Goal: Use online tool/utility

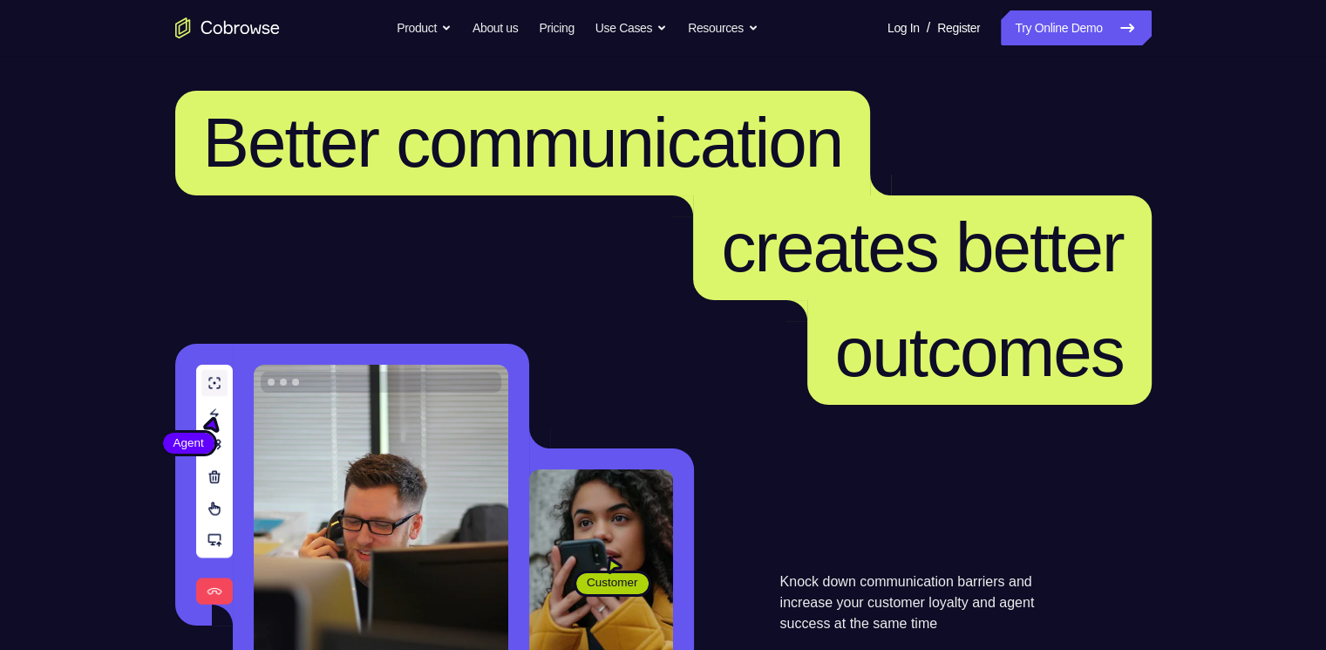
scroll to position [87, 0]
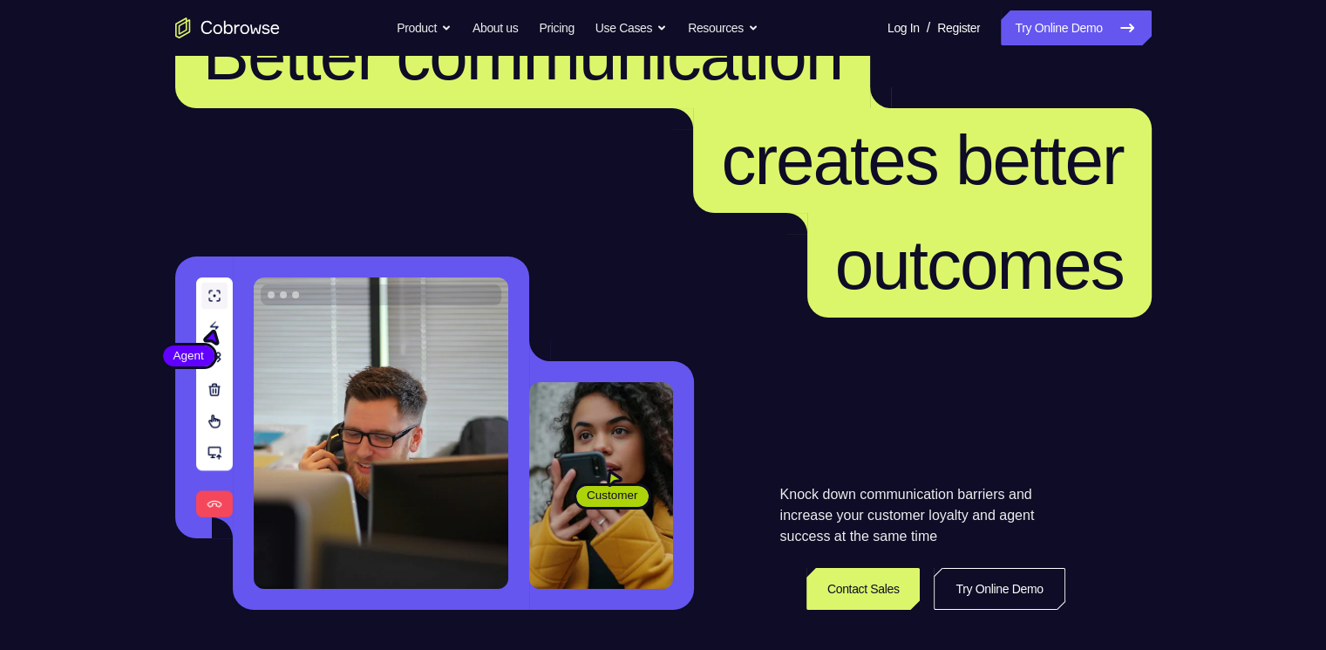
drag, startPoint x: 910, startPoint y: 650, endPoint x: 1031, endPoint y: 585, distance: 137.7
click at [422, 423] on link "Try Online Demo" at bounding box center [999, 589] width 131 height 42
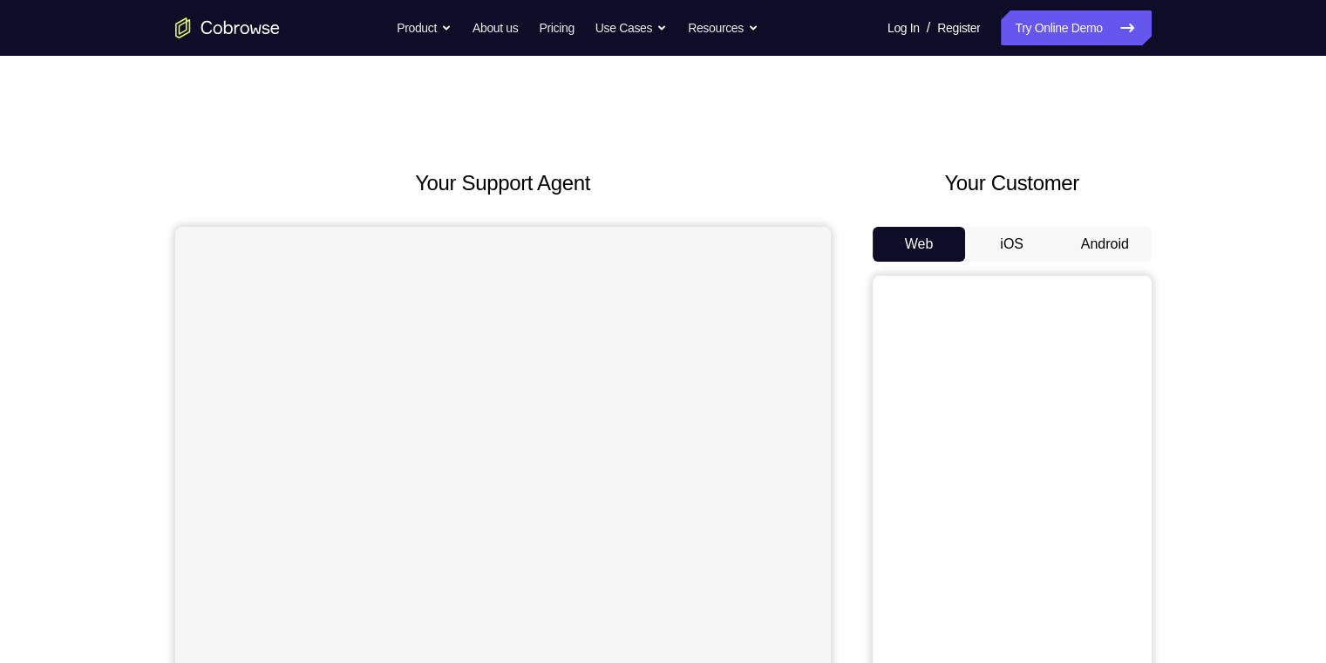
click at [1099, 241] on button "Android" at bounding box center [1104, 244] width 93 height 35
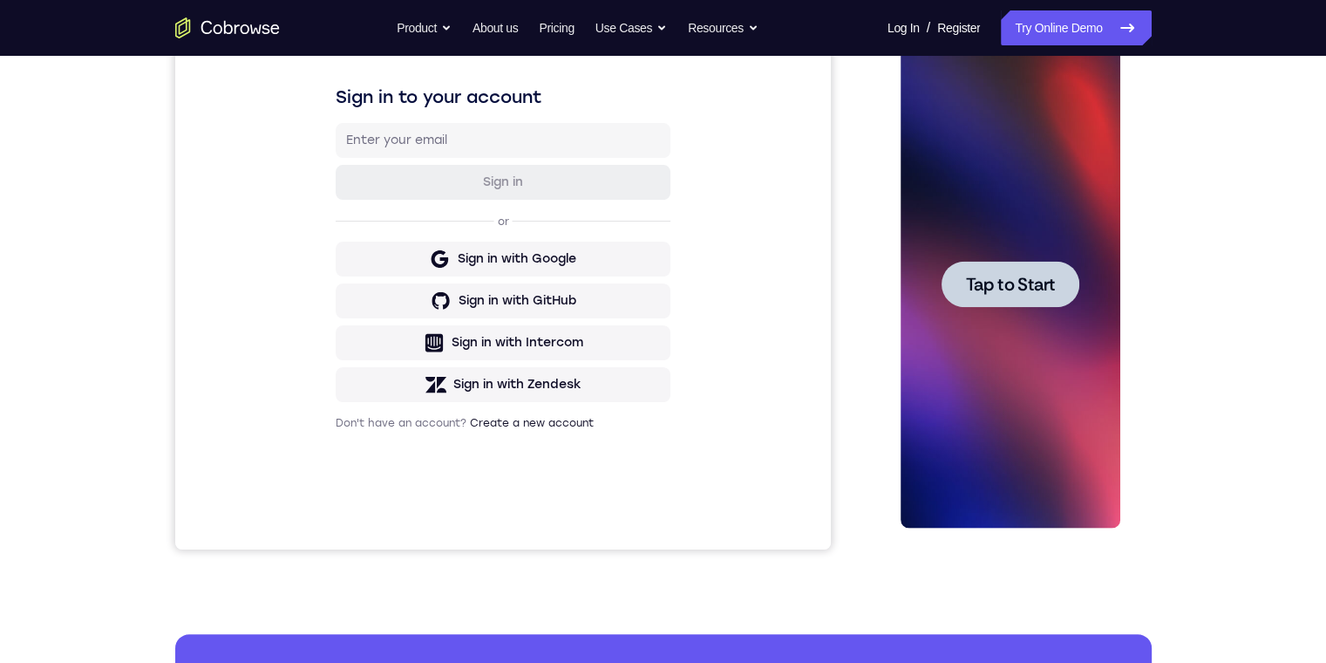
click at [1018, 279] on span "Tap to Start" at bounding box center [1010, 284] width 89 height 17
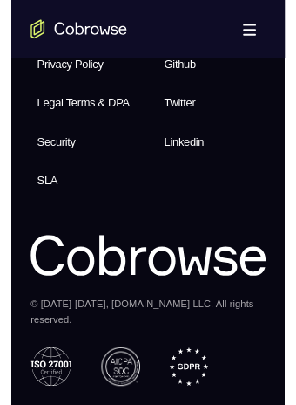
scroll to position [1035, 0]
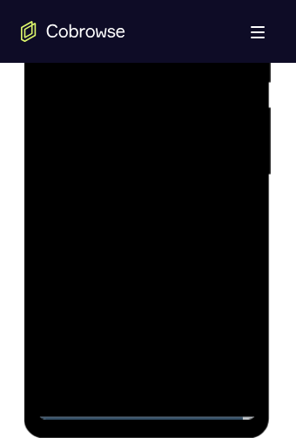
click at [141, 403] on div at bounding box center [147, 175] width 220 height 488
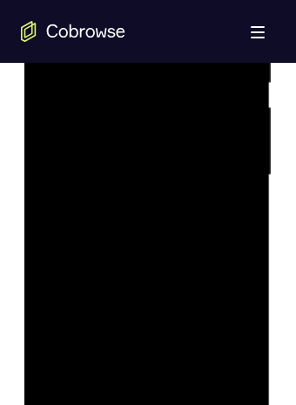
click at [235, 329] on div at bounding box center [147, 175] width 220 height 488
drag, startPoint x: 125, startPoint y: 85, endPoint x: 316, endPoint y: 138, distance: 198.0
click at [125, 85] on div at bounding box center [147, 262] width 220 height 488
click at [219, 256] on div at bounding box center [147, 262] width 220 height 488
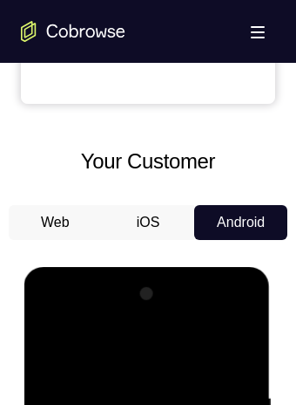
drag, startPoint x: 3, startPoint y: 21, endPoint x: -39, endPoint y: -1, distance: 48.0
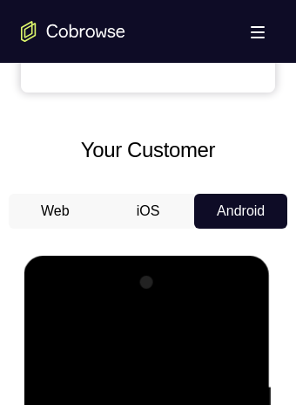
scroll to position [1046, 0]
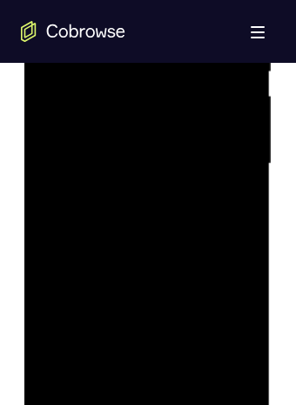
click at [127, 195] on div at bounding box center [147, 164] width 220 height 488
click at [167, 151] on div at bounding box center [147, 164] width 220 height 488
click at [119, 119] on div at bounding box center [147, 164] width 220 height 488
click at [107, 160] on div at bounding box center [147, 164] width 220 height 488
click at [160, 235] on div at bounding box center [147, 164] width 220 height 488
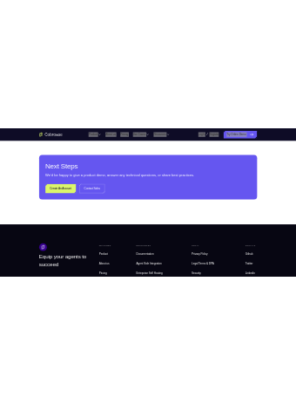
scroll to position [174, 0]
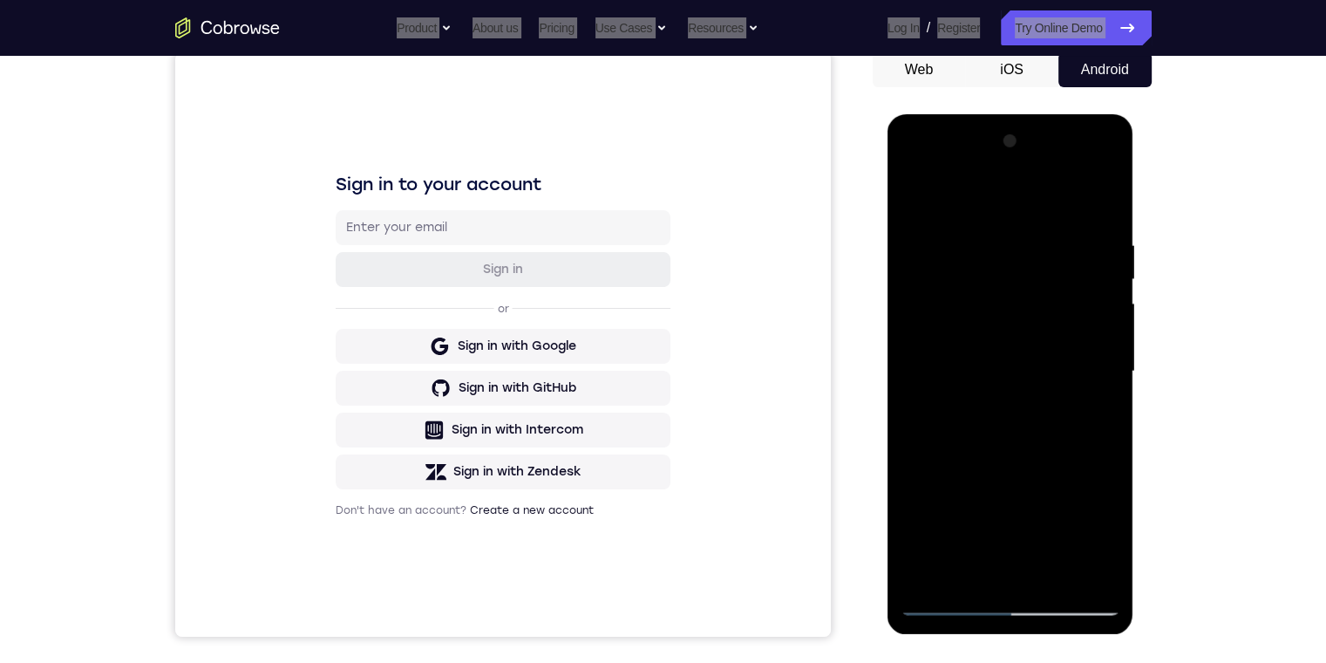
click at [1095, 195] on div at bounding box center [1011, 371] width 220 height 488
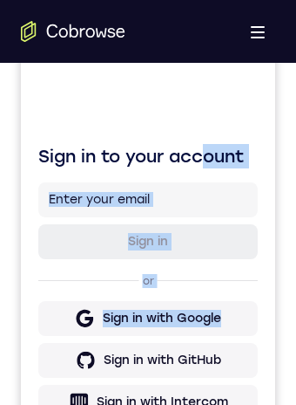
drag, startPoint x: 221, startPoint y: 301, endPoint x: 221, endPoint y: 284, distance: 16.6
click at [221, 284] on div "Sign in to your account Sign in or Sign in with Google Sign in with GitHub Sign…" at bounding box center [148, 323] width 255 height 584
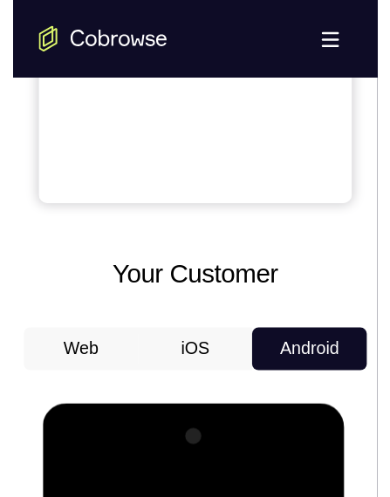
scroll to position [959, 0]
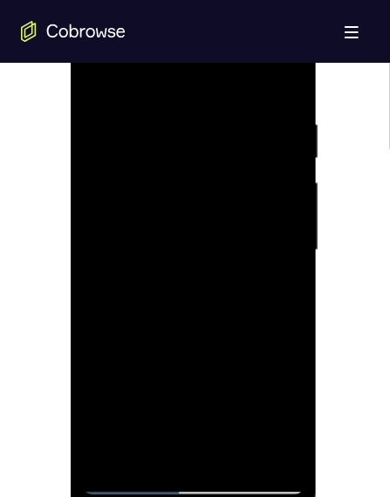
click at [237, 453] on div at bounding box center [193, 251] width 220 height 488
click at [201, 341] on div at bounding box center [193, 251] width 220 height 488
click at [184, 192] on div at bounding box center [193, 251] width 220 height 488
click at [168, 446] on div at bounding box center [193, 251] width 220 height 488
click at [96, 439] on div at bounding box center [193, 251] width 220 height 488
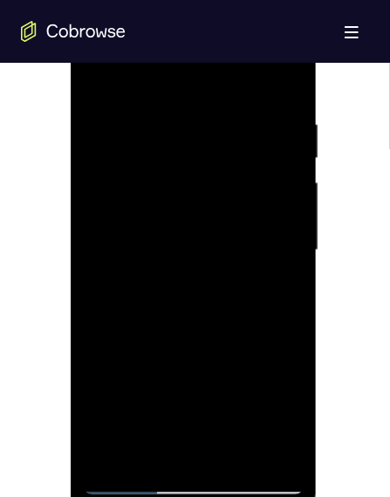
click at [251, 419] on div at bounding box center [193, 251] width 220 height 488
click at [274, 291] on div at bounding box center [193, 251] width 220 height 488
click at [97, 69] on div at bounding box center [193, 251] width 220 height 488
click at [153, 388] on div at bounding box center [193, 251] width 220 height 488
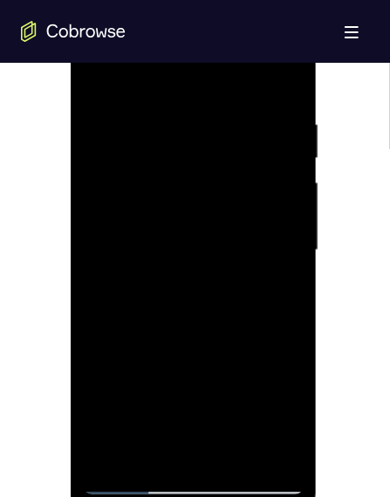
click at [145, 70] on div at bounding box center [193, 251] width 220 height 488
drag, startPoint x: 131, startPoint y: 357, endPoint x: 223, endPoint y: 56, distance: 314.7
click at [131, 357] on div at bounding box center [193, 251] width 220 height 488
click at [289, 262] on div at bounding box center [193, 251] width 220 height 488
drag, startPoint x: 96, startPoint y: 71, endPoint x: 381, endPoint y: 53, distance: 285.7
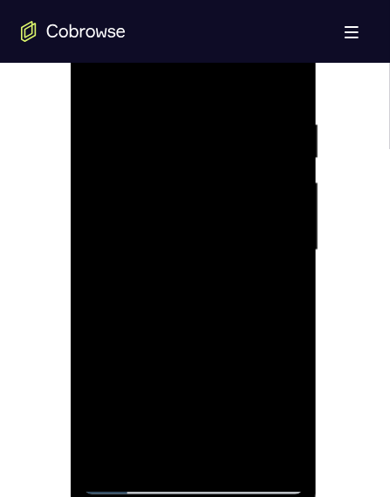
click at [96, 71] on div at bounding box center [193, 251] width 220 height 488
click at [106, 71] on div at bounding box center [193, 251] width 220 height 488
click at [96, 74] on div at bounding box center [193, 251] width 220 height 488
click at [181, 237] on div at bounding box center [193, 251] width 220 height 488
click at [114, 444] on div at bounding box center [193, 251] width 220 height 488
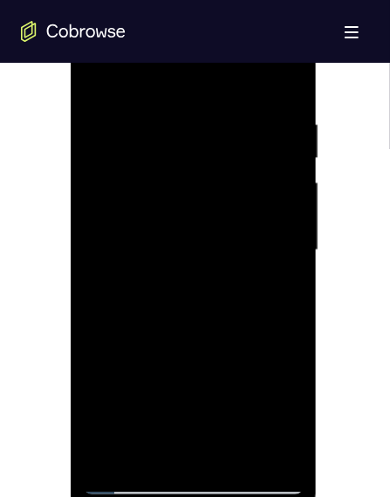
click at [149, 451] on div at bounding box center [193, 251] width 220 height 488
click at [288, 350] on div at bounding box center [193, 251] width 220 height 488
click at [277, 281] on div at bounding box center [193, 251] width 220 height 488
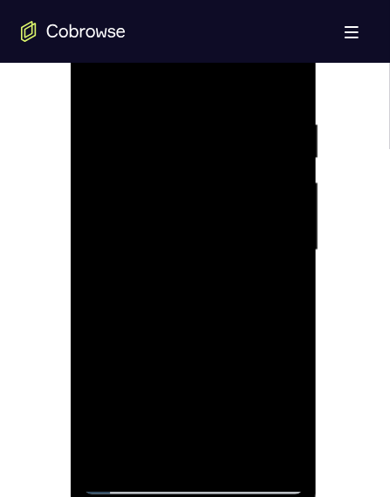
click at [96, 79] on div at bounding box center [193, 251] width 220 height 488
click at [124, 461] on div at bounding box center [193, 251] width 220 height 488
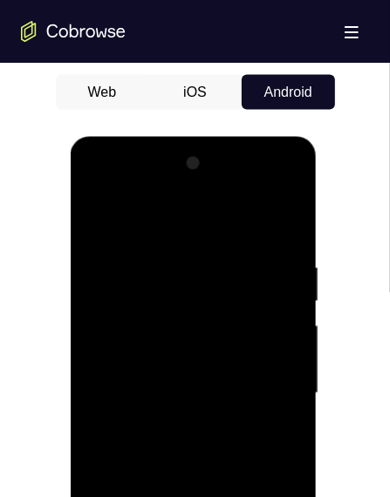
drag, startPoint x: 298, startPoint y: 414, endPoint x: 290, endPoint y: 363, distance: 52.0
click at [304, 387] on div at bounding box center [193, 396] width 247 height 520
click at [302, 346] on div at bounding box center [193, 393] width 220 height 488
drag, startPoint x: 302, startPoint y: 346, endPoint x: 285, endPoint y: 348, distance: 16.7
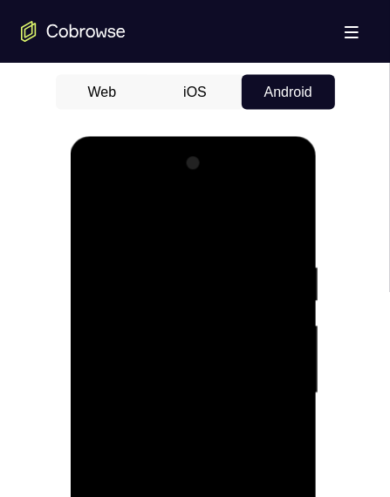
click at [298, 355] on div at bounding box center [193, 393] width 220 height 488
click at [282, 342] on div at bounding box center [193, 393] width 220 height 488
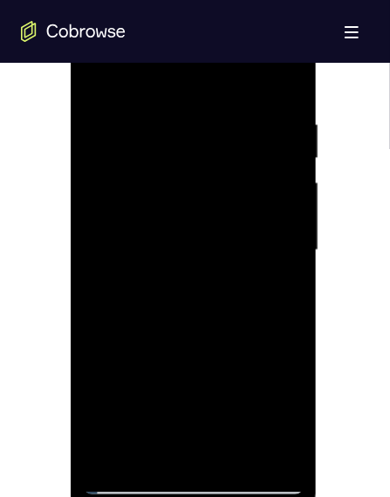
drag, startPoint x: 301, startPoint y: 244, endPoint x: 151, endPoint y: 126, distance: 190.6
click at [312, 221] on div at bounding box center [193, 254] width 247 height 520
click at [89, 78] on div at bounding box center [193, 251] width 220 height 488
click at [103, 69] on div at bounding box center [193, 251] width 220 height 488
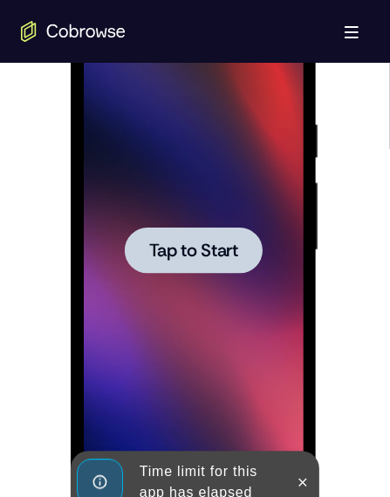
click at [214, 237] on div at bounding box center [193, 251] width 138 height 46
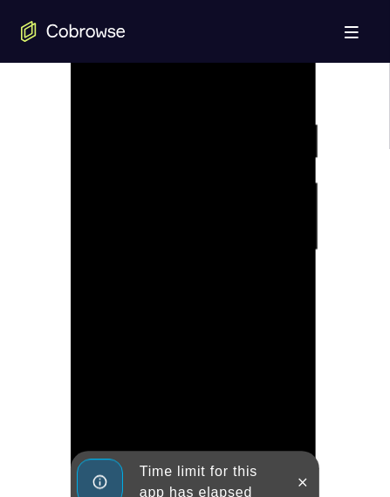
scroll to position [1302, 0]
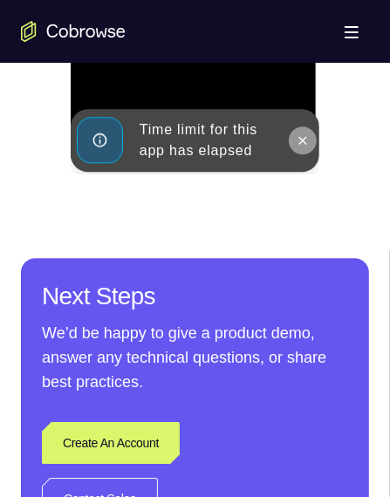
drag, startPoint x: 302, startPoint y: 147, endPoint x: 321, endPoint y: -34, distance: 182.4
click at [302, 147] on icon at bounding box center [302, 141] width 14 height 14
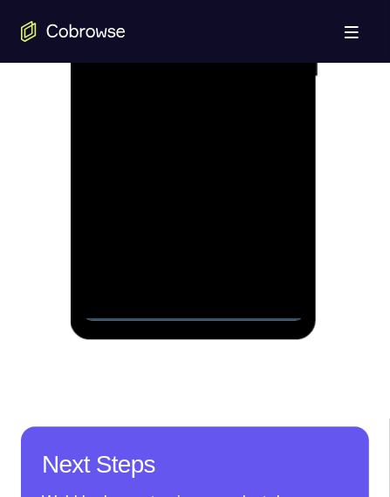
click at [194, 305] on div at bounding box center [193, 77] width 220 height 488
click at [276, 242] on div at bounding box center [193, 77] width 220 height 488
click at [230, 0] on div at bounding box center [193, 77] width 220 height 488
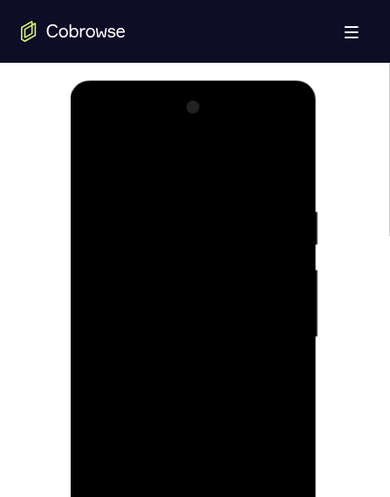
click at [263, 325] on div at bounding box center [193, 337] width 220 height 488
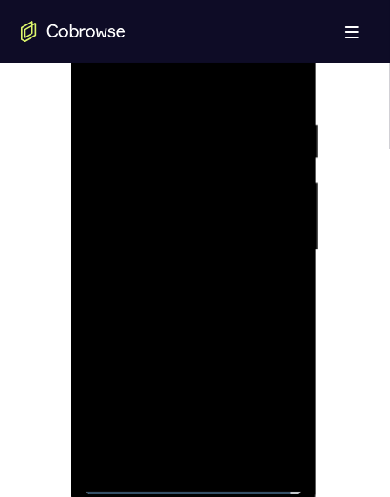
click at [170, 283] on div at bounding box center [193, 251] width 220 height 488
click at [172, 238] on div at bounding box center [193, 251] width 220 height 488
click at [163, 221] on div at bounding box center [193, 251] width 220 height 488
click at [275, 214] on div at bounding box center [193, 251] width 220 height 488
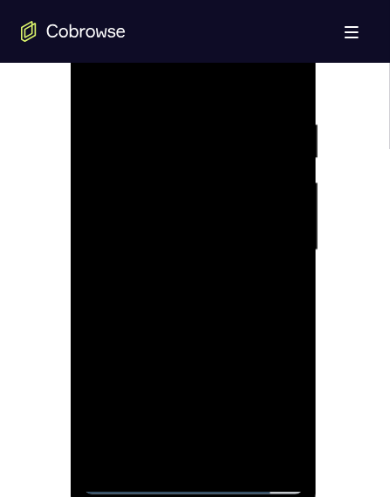
click at [275, 214] on div at bounding box center [193, 251] width 220 height 488
click at [170, 255] on div at bounding box center [193, 251] width 220 height 488
click at [171, 323] on div at bounding box center [193, 247] width 220 height 488
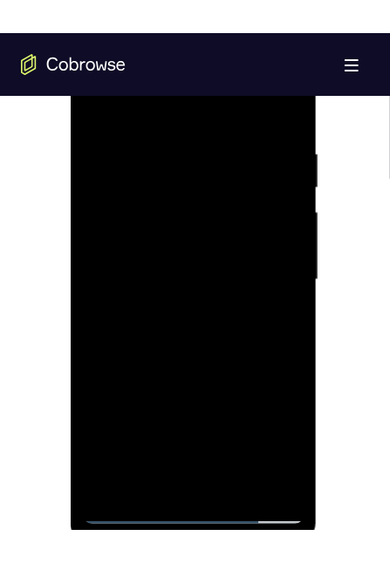
scroll to position [959, 0]
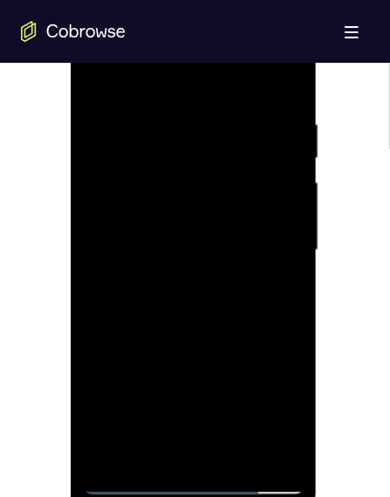
click at [271, 78] on div at bounding box center [193, 251] width 220 height 488
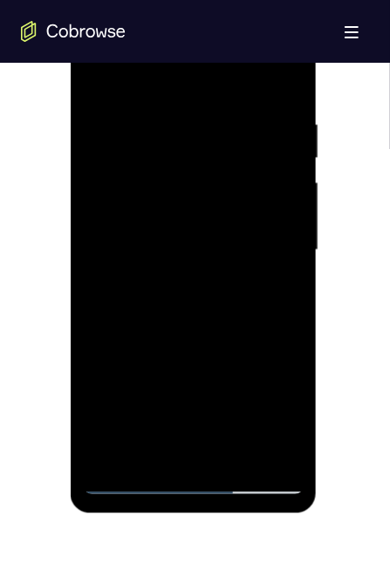
scroll to position [872, 0]
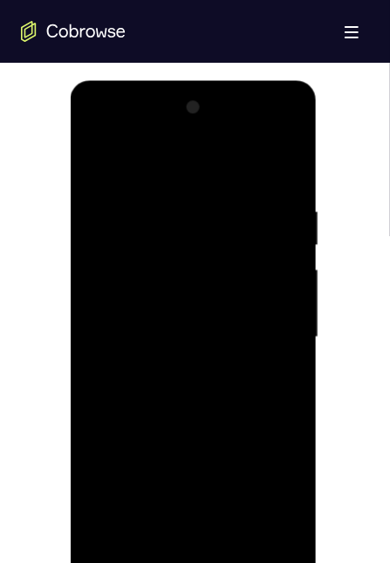
click at [237, 547] on div at bounding box center [193, 337] width 220 height 488
click at [196, 429] on div at bounding box center [193, 337] width 220 height 488
click at [174, 272] on div at bounding box center [193, 337] width 220 height 488
click at [120, 496] on div at bounding box center [193, 337] width 220 height 488
click at [169, 494] on div at bounding box center [193, 337] width 220 height 488
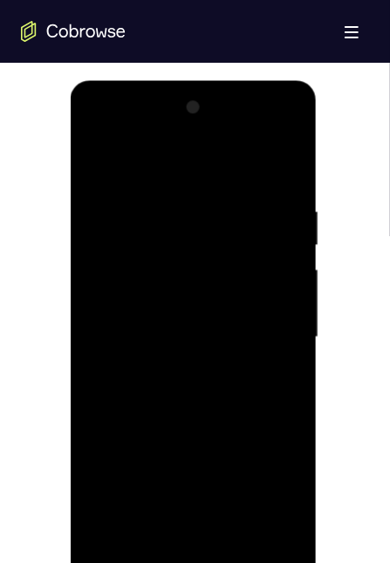
click at [148, 310] on div at bounding box center [193, 337] width 220 height 488
click at [145, 445] on div at bounding box center [193, 337] width 220 height 488
click at [98, 169] on div at bounding box center [193, 337] width 220 height 488
click at [98, 150] on div at bounding box center [193, 337] width 220 height 488
click at [99, 165] on div at bounding box center [193, 337] width 220 height 488
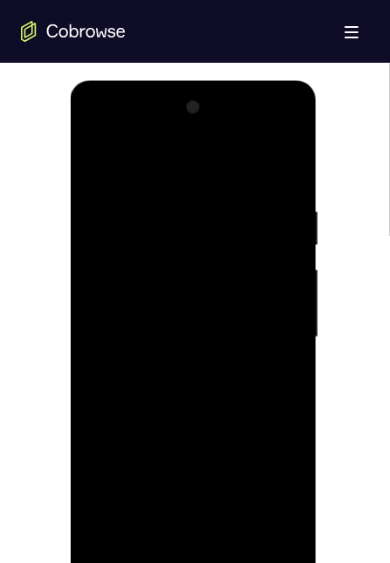
click at [153, 543] on div at bounding box center [193, 337] width 220 height 488
click at [170, 160] on div at bounding box center [193, 337] width 220 height 488
click at [177, 186] on div at bounding box center [193, 337] width 220 height 488
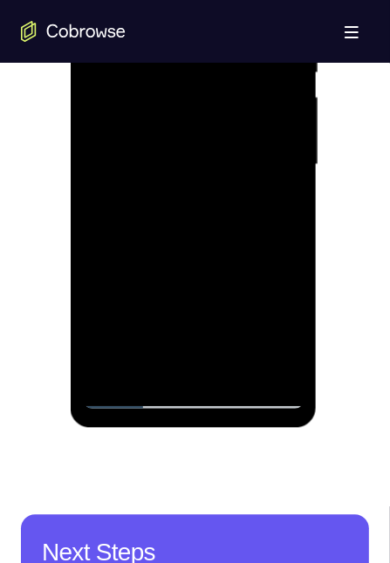
click at [102, 323] on div at bounding box center [193, 166] width 220 height 488
click at [289, 174] on div at bounding box center [193, 166] width 220 height 488
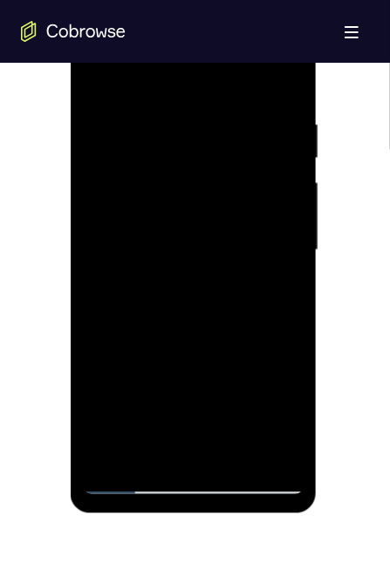
scroll to position [1308, 0]
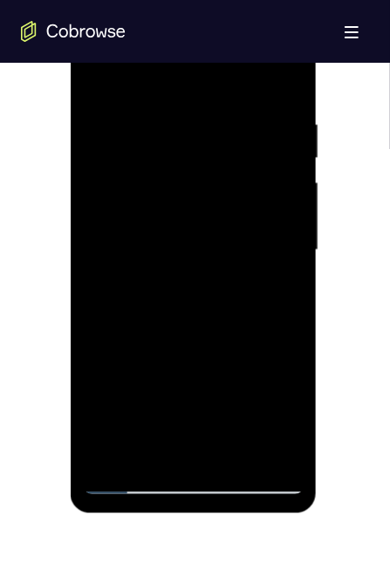
click at [95, 67] on div at bounding box center [193, 251] width 220 height 488
click at [102, 73] on div at bounding box center [193, 251] width 220 height 488
click at [280, 78] on div at bounding box center [193, 251] width 220 height 488
click at [109, 451] on div at bounding box center [193, 251] width 220 height 488
click at [286, 75] on div at bounding box center [193, 251] width 220 height 488
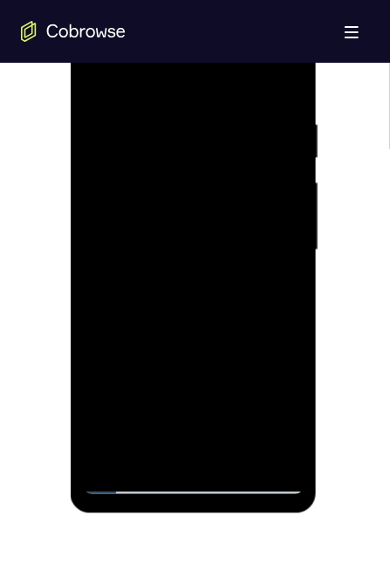
click at [183, 119] on div at bounding box center [193, 251] width 220 height 488
click at [98, 78] on div at bounding box center [193, 251] width 220 height 488
click at [127, 232] on div at bounding box center [193, 251] width 220 height 488
click at [132, 376] on div at bounding box center [193, 251] width 220 height 488
click at [296, 255] on div at bounding box center [193, 251] width 220 height 488
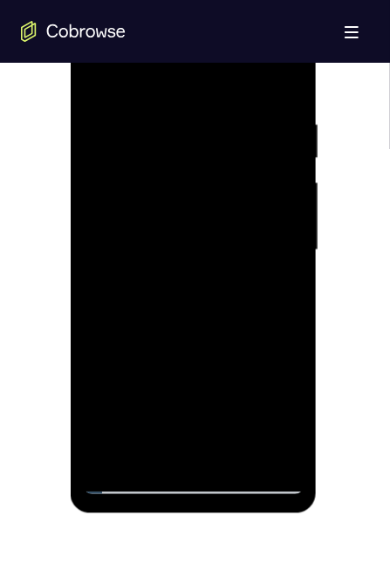
click at [97, 75] on div at bounding box center [193, 251] width 220 height 488
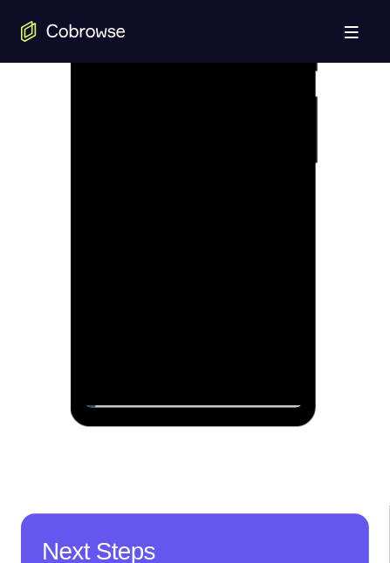
click at [194, 288] on div at bounding box center [193, 165] width 220 height 488
click at [159, 11] on div at bounding box center [193, 165] width 220 height 488
click at [94, 0] on div at bounding box center [193, 165] width 220 height 488
click at [110, 34] on div at bounding box center [193, 165] width 220 height 488
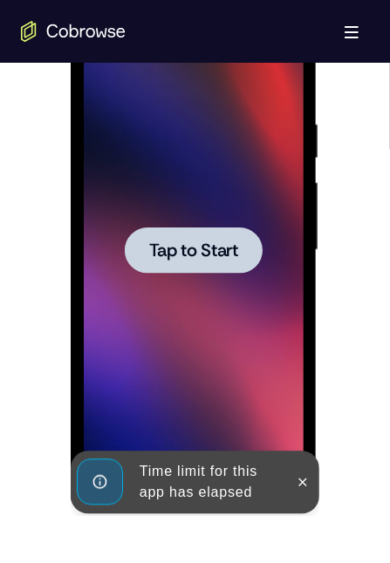
click at [214, 246] on span "Tap to Start" at bounding box center [192, 250] width 89 height 17
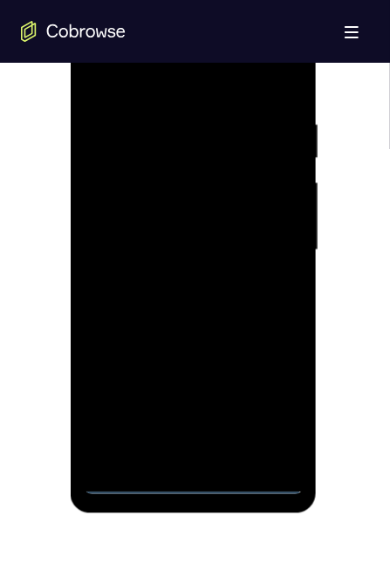
click at [193, 483] on div at bounding box center [193, 251] width 220 height 488
click at [253, 394] on div at bounding box center [193, 251] width 220 height 488
click at [194, 81] on div at bounding box center [193, 251] width 220 height 488
click at [265, 245] on div at bounding box center [193, 251] width 220 height 488
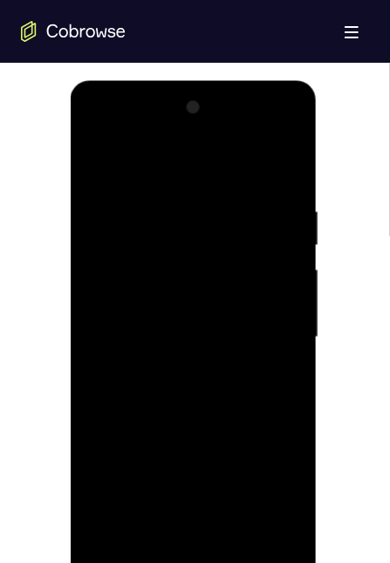
click at [179, 373] on div at bounding box center [193, 337] width 220 height 488
click at [193, 313] on div at bounding box center [193, 337] width 220 height 488
click at [163, 291] on div at bounding box center [193, 337] width 220 height 488
click at [179, 339] on div at bounding box center [193, 337] width 220 height 488
click at [265, 162] on div at bounding box center [193, 337] width 220 height 488
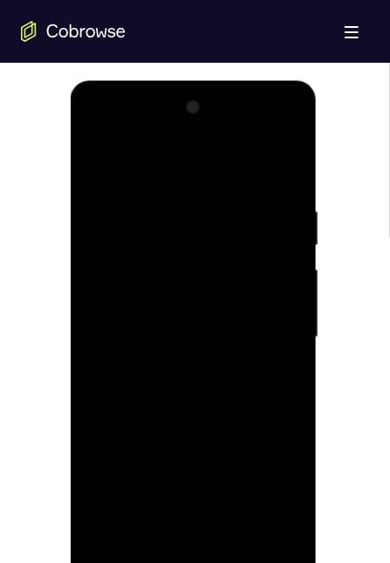
click at [183, 407] on div at bounding box center [193, 337] width 220 height 488
click at [289, 163] on div at bounding box center [193, 337] width 220 height 488
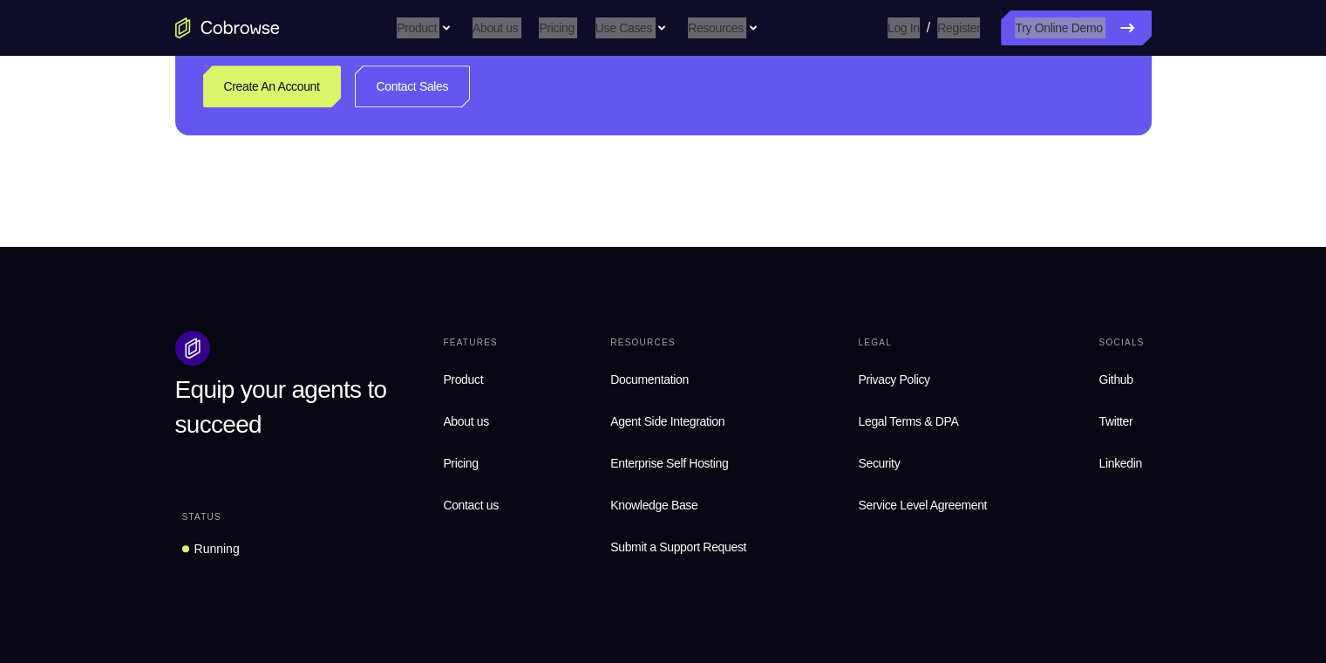
scroll to position [174, 0]
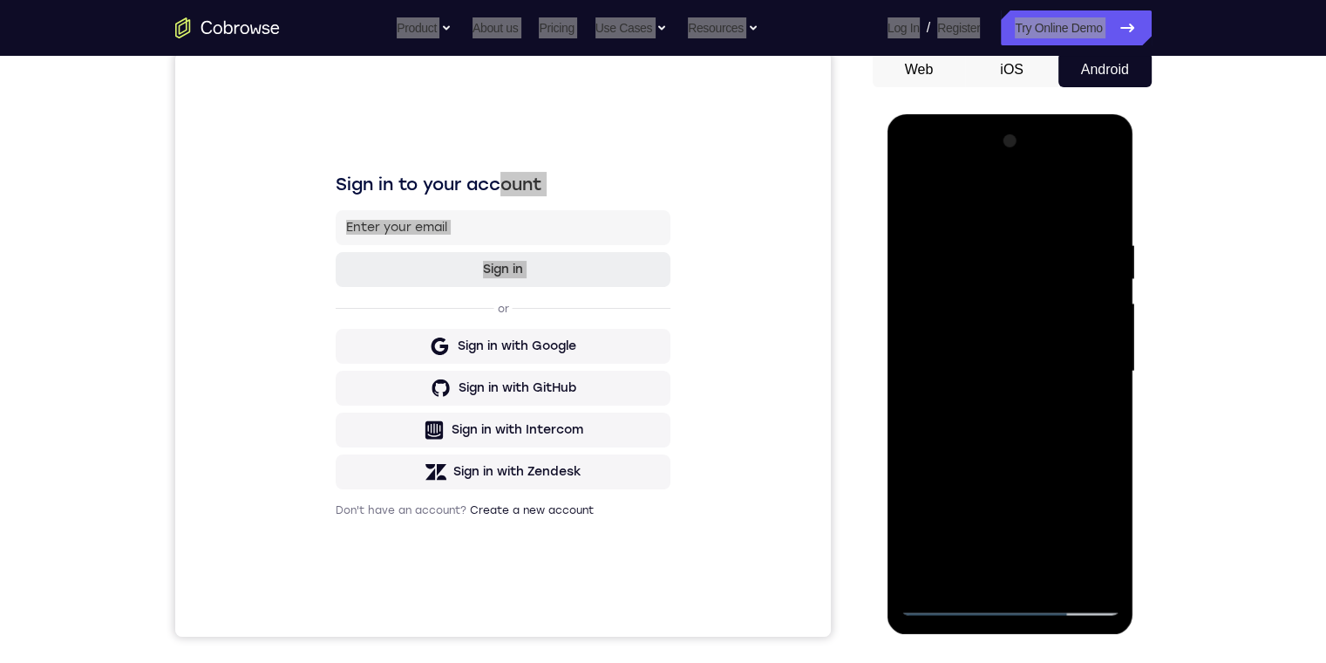
click at [938, 352] on div at bounding box center [1011, 371] width 220 height 488
click at [935, 401] on div at bounding box center [1011, 371] width 220 height 488
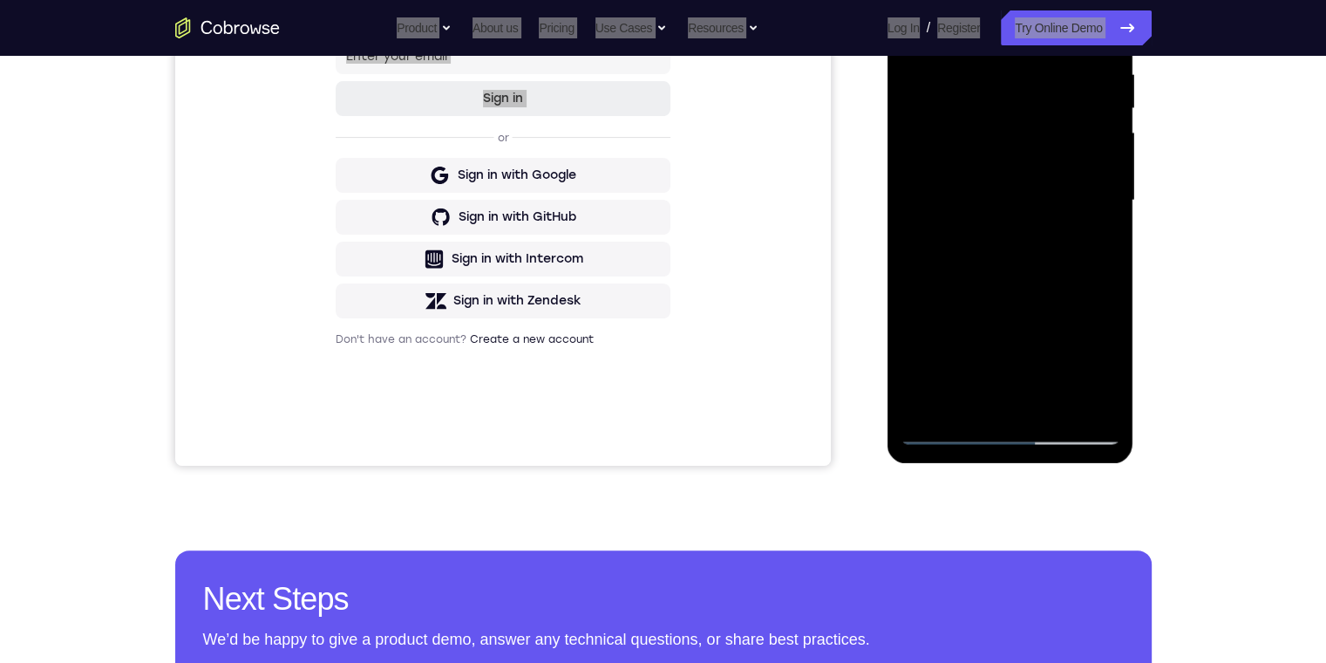
click at [996, 317] on div at bounding box center [1011, 200] width 220 height 488
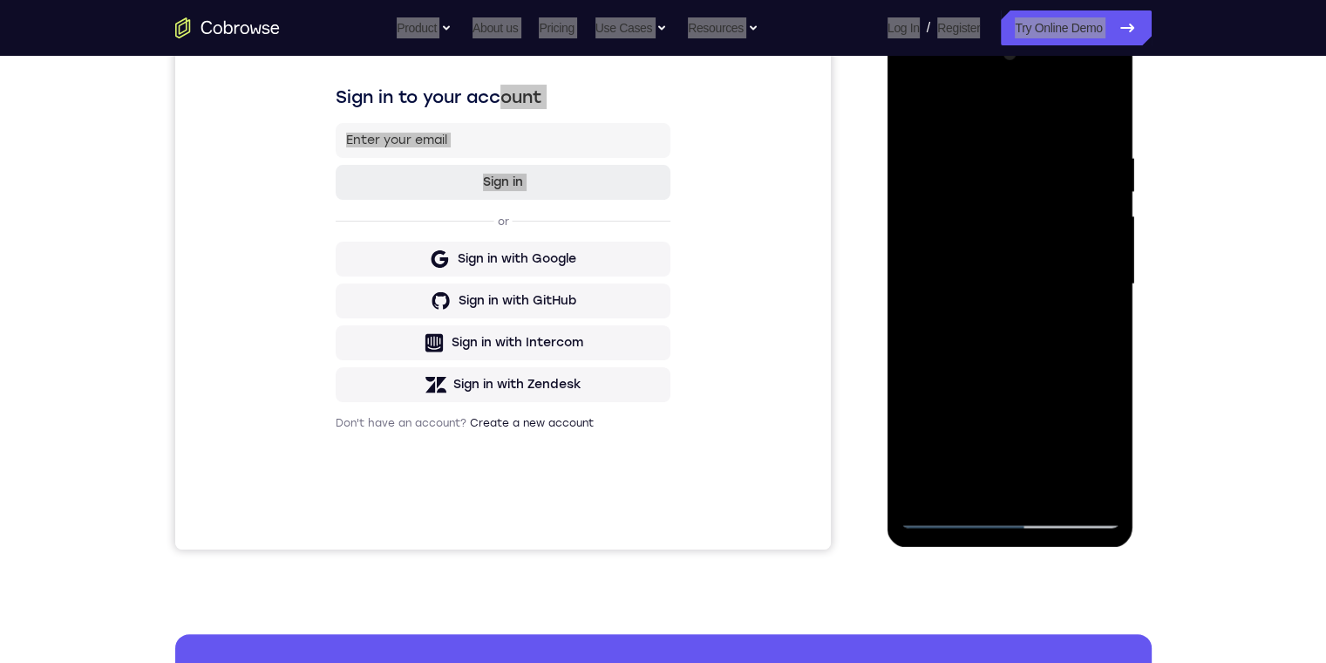
click at [918, 104] on div at bounding box center [1011, 284] width 220 height 488
click at [911, 108] on div at bounding box center [1011, 284] width 220 height 488
click at [920, 108] on div at bounding box center [1011, 284] width 220 height 488
click at [911, 105] on div at bounding box center [1011, 284] width 220 height 488
click at [917, 439] on div at bounding box center [1011, 284] width 220 height 488
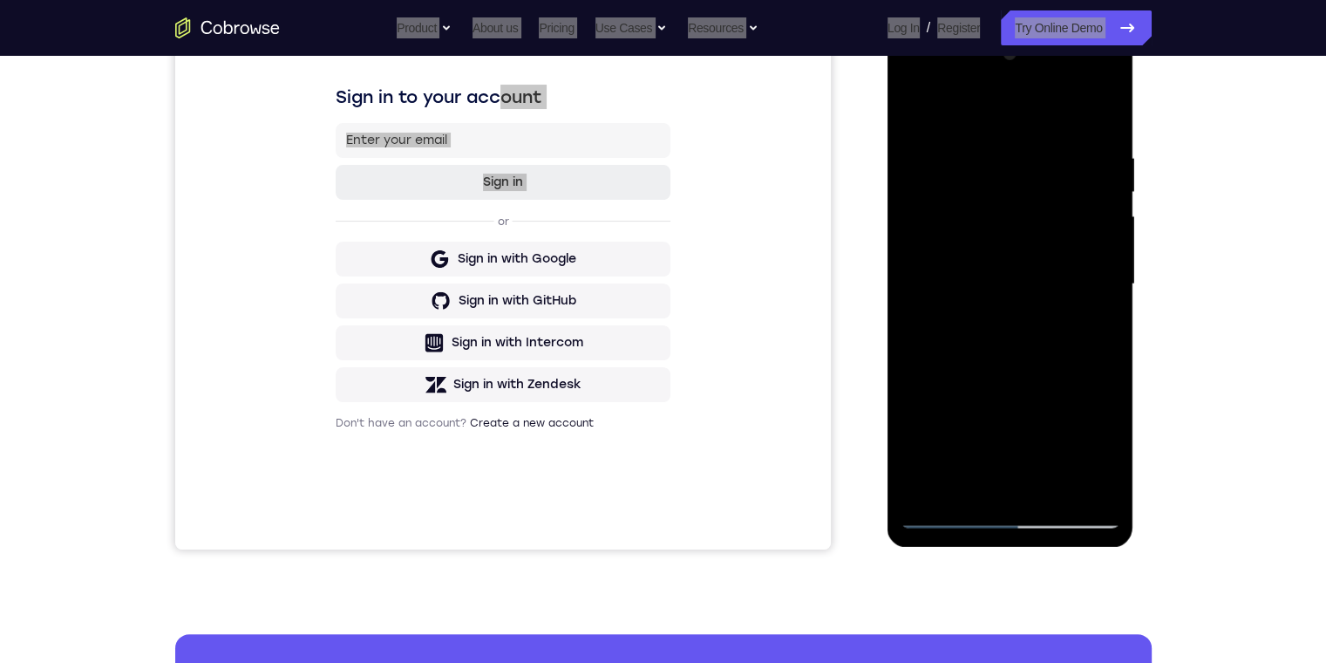
click at [919, 439] on div at bounding box center [1011, 284] width 220 height 488
click at [920, 439] on div at bounding box center [1011, 284] width 220 height 488
click at [920, 99] on div at bounding box center [1011, 284] width 220 height 488
click at [920, 93] on div at bounding box center [1011, 284] width 220 height 488
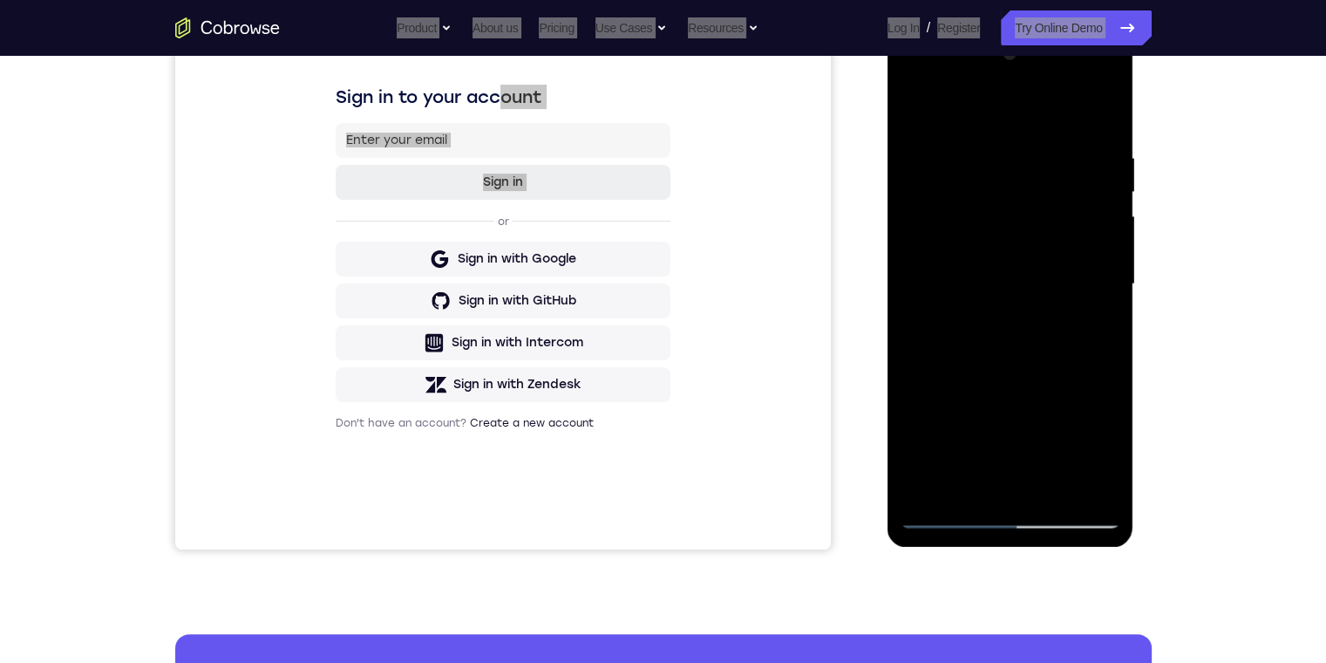
click at [920, 93] on div at bounding box center [1011, 284] width 220 height 488
drag, startPoint x: 917, startPoint y: 93, endPoint x: 897, endPoint y: 525, distance: 432.1
click at [916, 93] on div at bounding box center [1011, 284] width 220 height 488
click at [888, 272] on html "Online web based iOS Simulators and Android Emulators. Run iPhone, iPad, Mobile…" at bounding box center [1012, 288] width 248 height 523
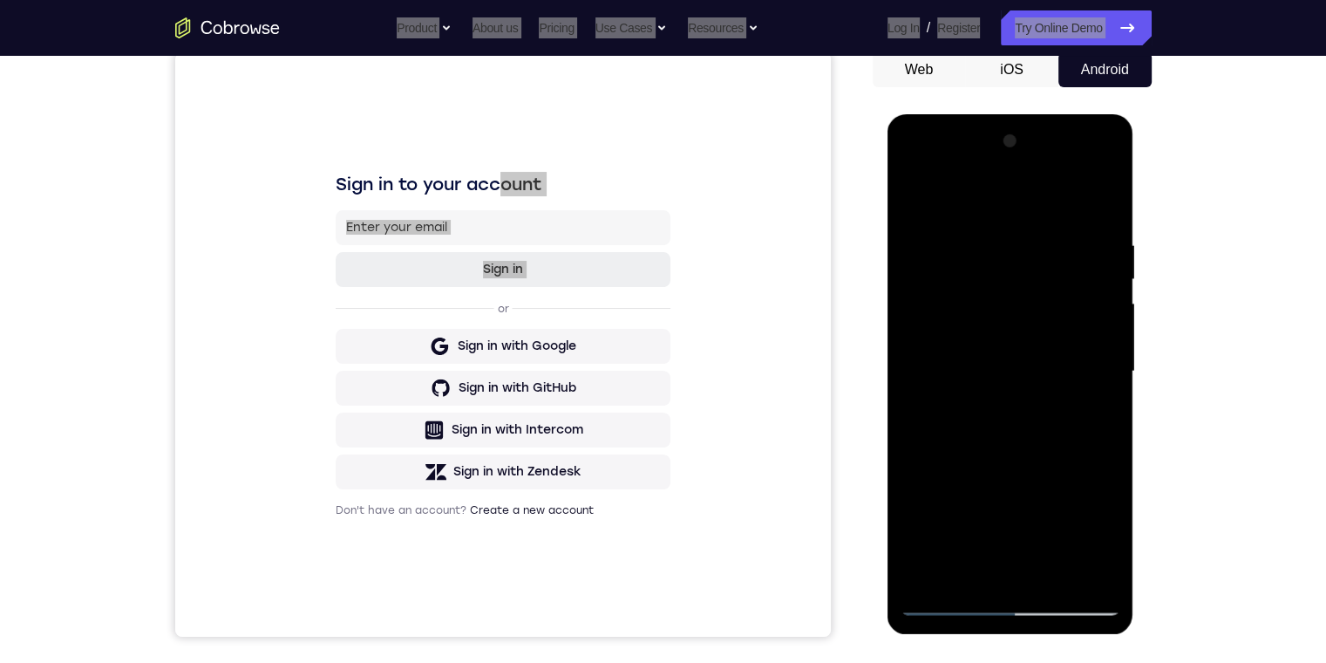
click at [941, 595] on div at bounding box center [1011, 371] width 220 height 488
click at [932, 313] on div at bounding box center [1011, 371] width 220 height 488
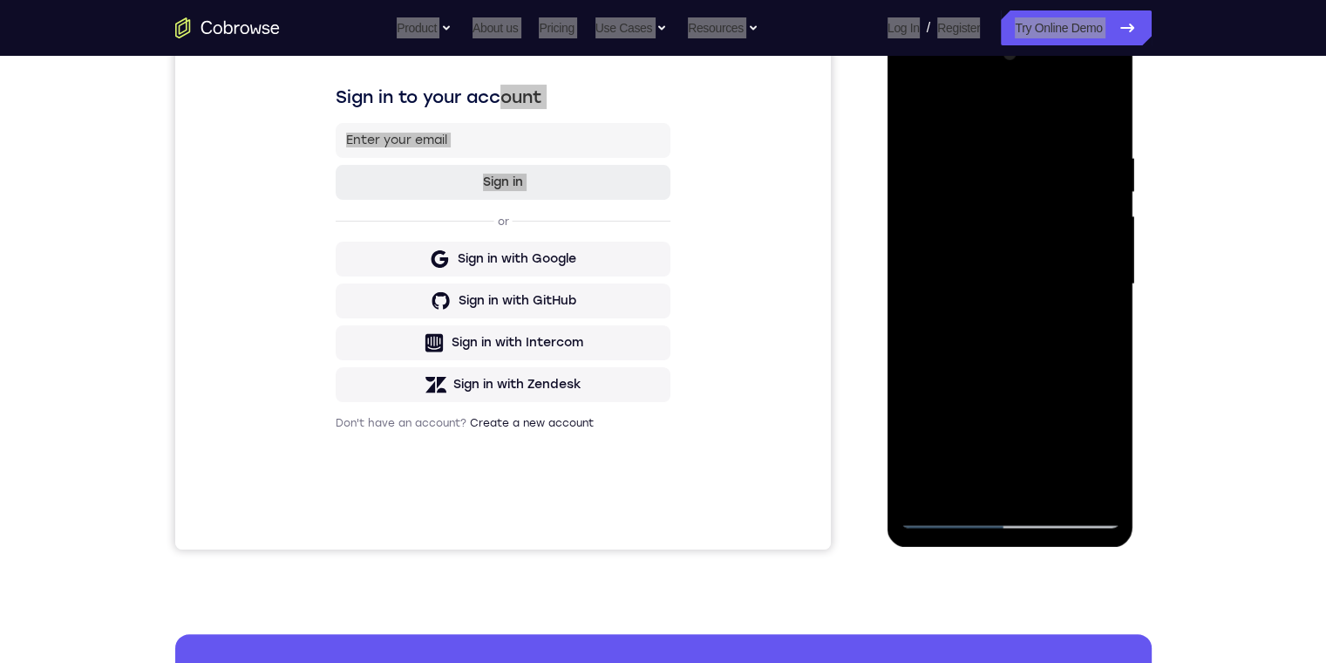
click at [1031, 156] on div at bounding box center [1011, 284] width 220 height 488
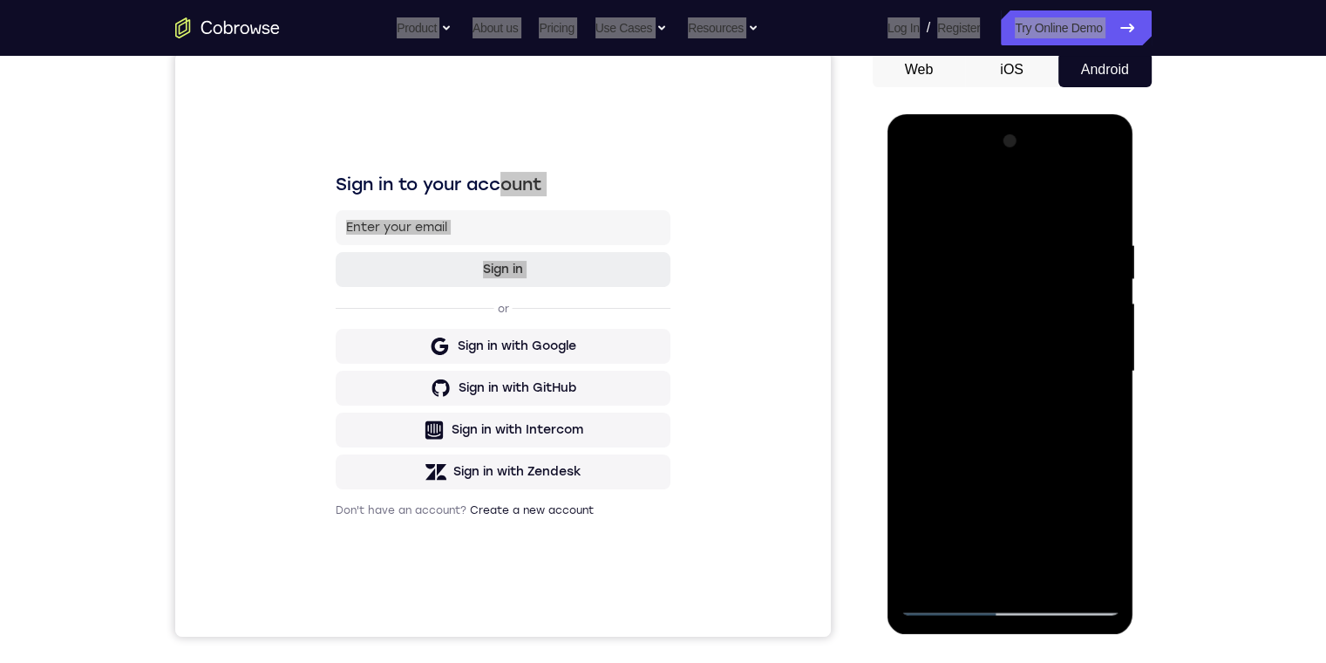
click at [1103, 201] on div at bounding box center [1011, 371] width 220 height 488
drag, startPoint x: 1119, startPoint y: 300, endPoint x: 1102, endPoint y: 371, distance: 72.5
click at [1102, 371] on div at bounding box center [1011, 371] width 220 height 488
drag, startPoint x: 970, startPoint y: 377, endPoint x: 973, endPoint y: 367, distance: 10.2
click at [971, 377] on div at bounding box center [1011, 371] width 220 height 488
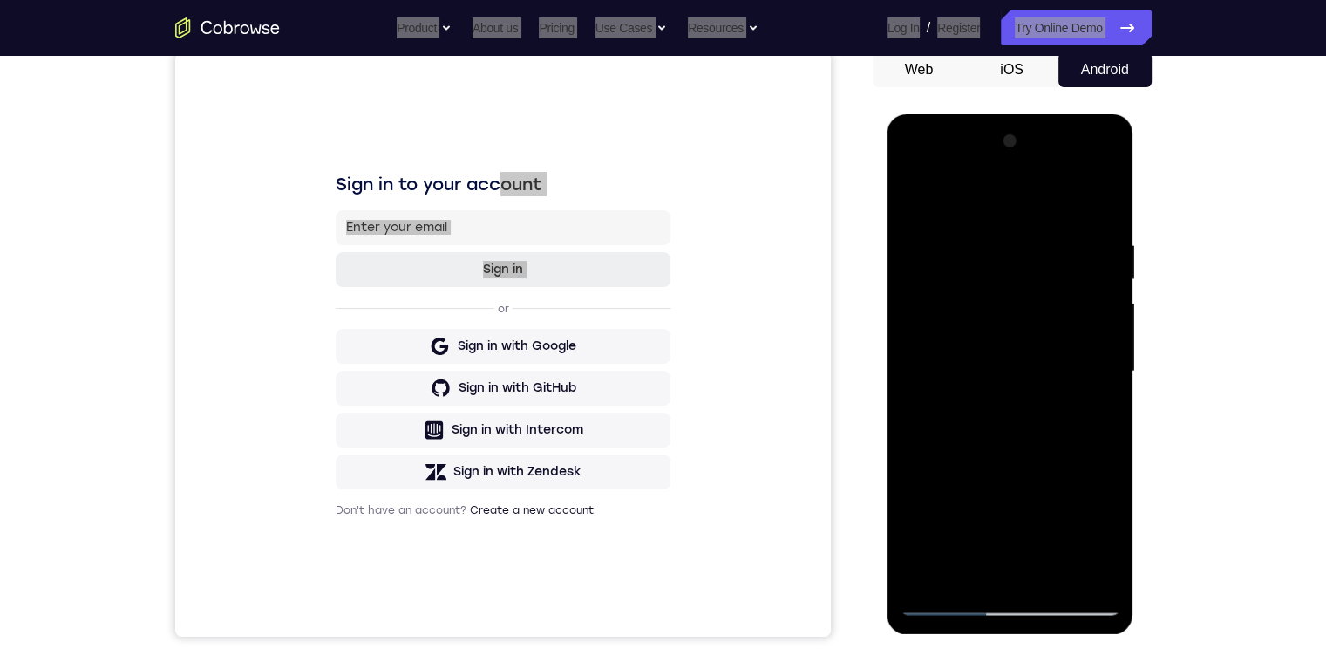
click at [1004, 203] on div at bounding box center [1011, 371] width 220 height 488
click at [1057, 577] on div at bounding box center [1011, 371] width 220 height 488
click at [1015, 452] on div at bounding box center [1011, 371] width 220 height 488
drag, startPoint x: 1117, startPoint y: 329, endPoint x: 1109, endPoint y: 454, distance: 125.8
click at [1116, 391] on div at bounding box center [1011, 371] width 220 height 488
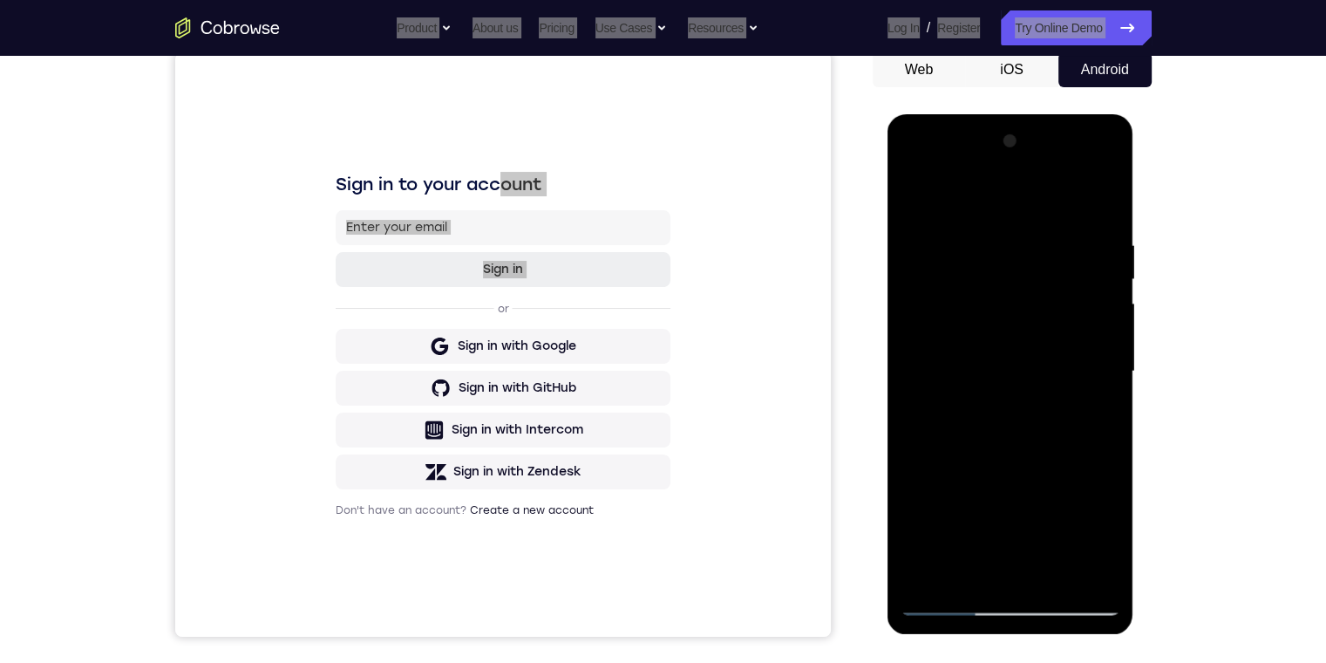
click at [1120, 447] on div at bounding box center [1011, 371] width 220 height 488
click at [1120, 442] on div at bounding box center [1011, 371] width 220 height 488
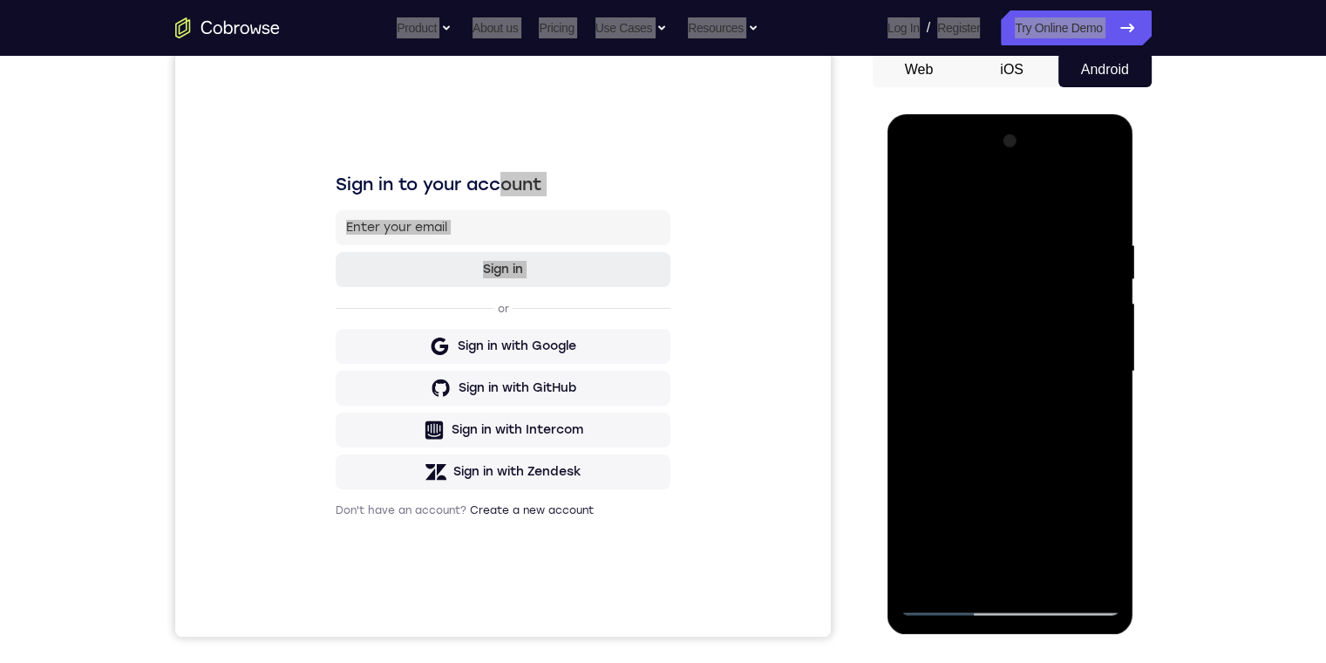
click at [1120, 442] on div at bounding box center [1011, 371] width 220 height 488
drag, startPoint x: 1120, startPoint y: 442, endPoint x: 1116, endPoint y: 453, distance: 11.0
click at [1117, 450] on div at bounding box center [1011, 371] width 220 height 488
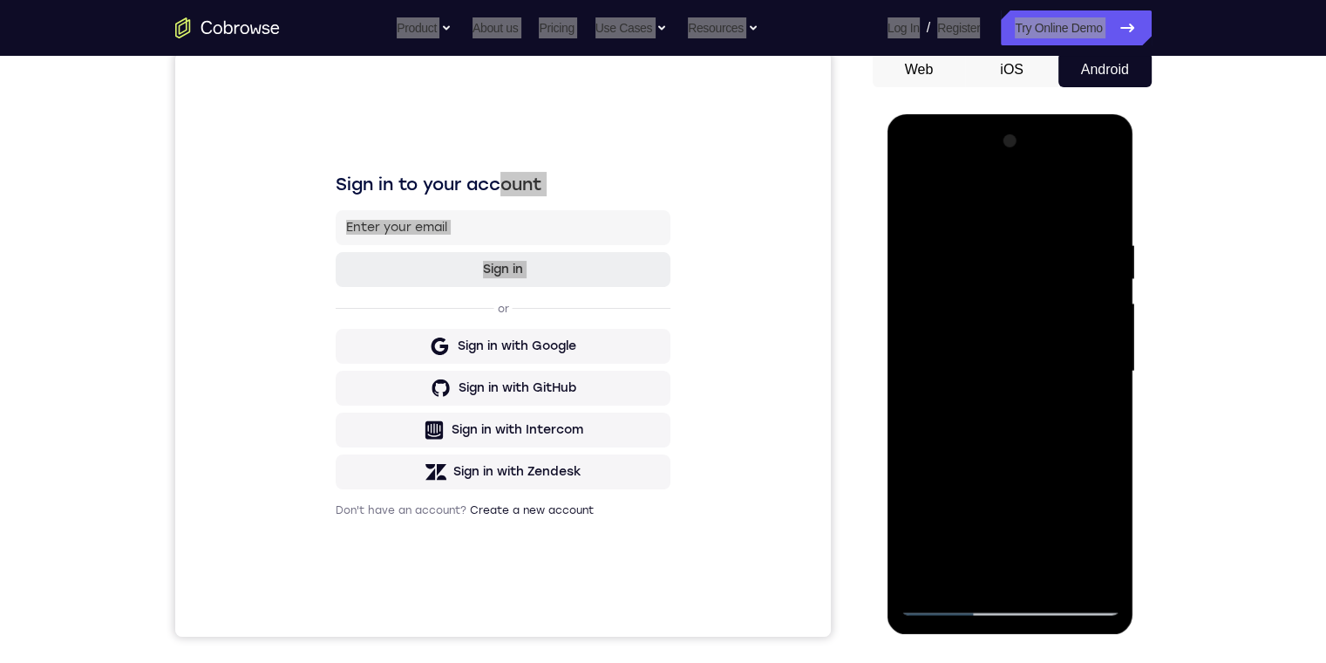
click at [1114, 456] on div at bounding box center [1011, 371] width 220 height 488
click at [918, 201] on div at bounding box center [1011, 371] width 220 height 488
click at [952, 345] on div at bounding box center [1011, 371] width 220 height 488
click at [957, 189] on div at bounding box center [1011, 371] width 220 height 488
click at [1072, 262] on div at bounding box center [1011, 371] width 220 height 488
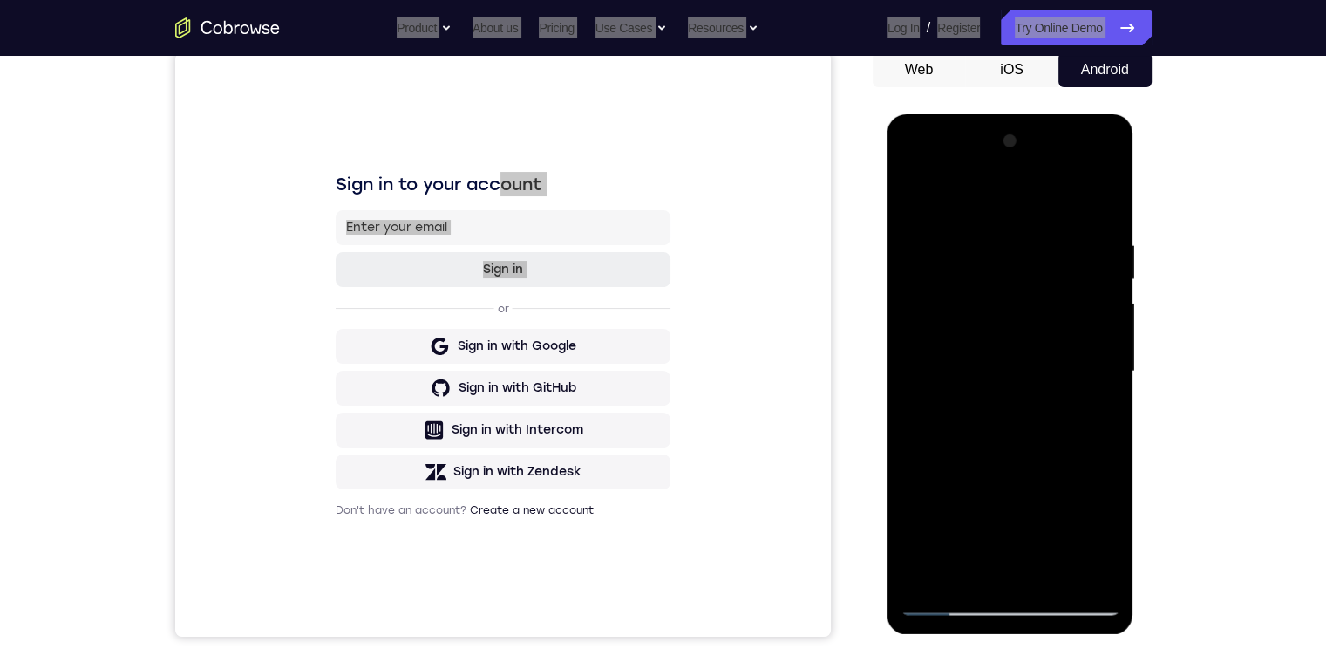
drag, startPoint x: 960, startPoint y: 312, endPoint x: 963, endPoint y: 303, distance: 9.4
click at [960, 312] on div at bounding box center [1011, 371] width 220 height 488
click at [921, 500] on div at bounding box center [1011, 371] width 220 height 488
click at [1107, 371] on div at bounding box center [1011, 371] width 220 height 488
click at [919, 192] on div at bounding box center [1011, 371] width 220 height 488
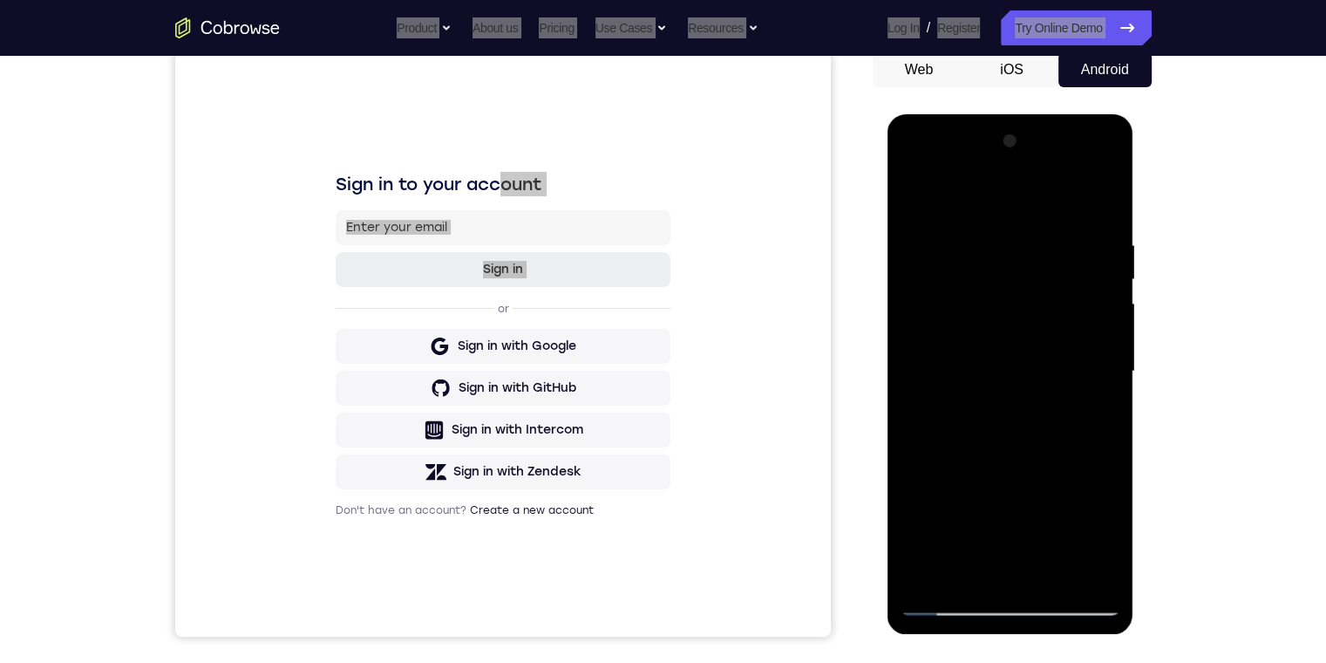
click at [938, 369] on div at bounding box center [1011, 371] width 220 height 488
click at [928, 415] on div at bounding box center [1011, 371] width 220 height 488
click at [1103, 151] on div at bounding box center [1011, 371] width 220 height 488
click at [914, 575] on div at bounding box center [1011, 371] width 220 height 488
click at [1100, 245] on div at bounding box center [1011, 371] width 220 height 488
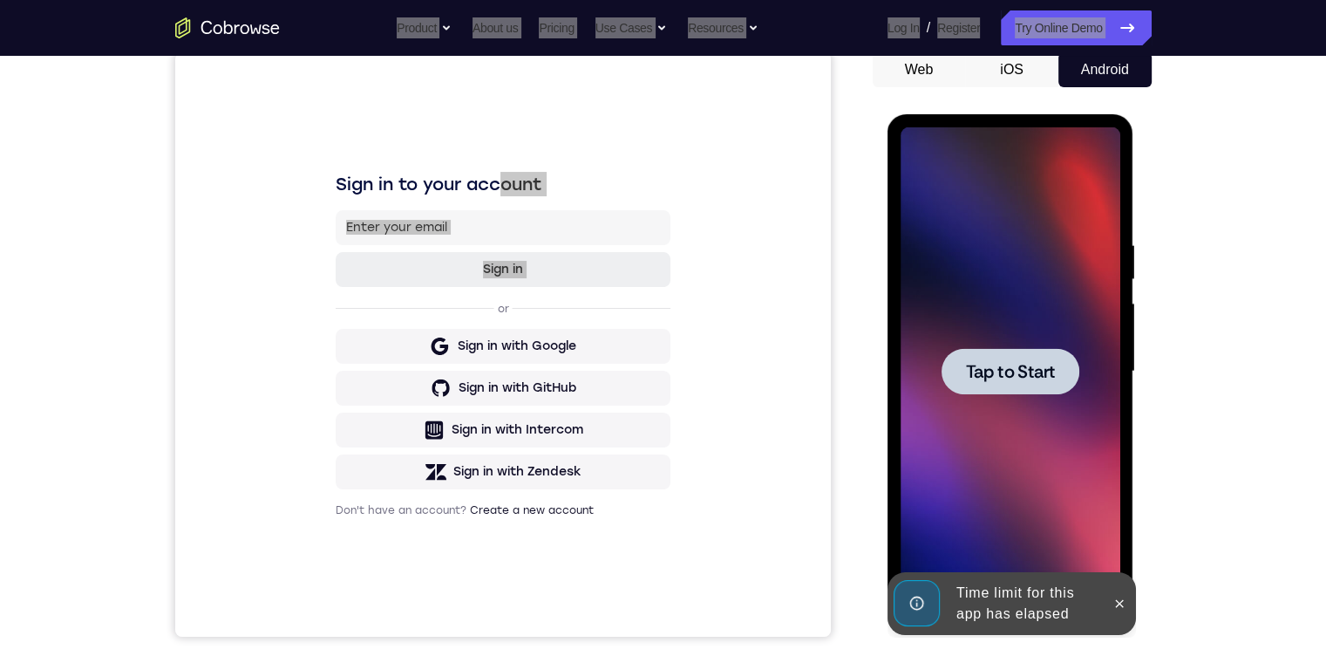
click at [1021, 384] on div at bounding box center [1011, 371] width 138 height 46
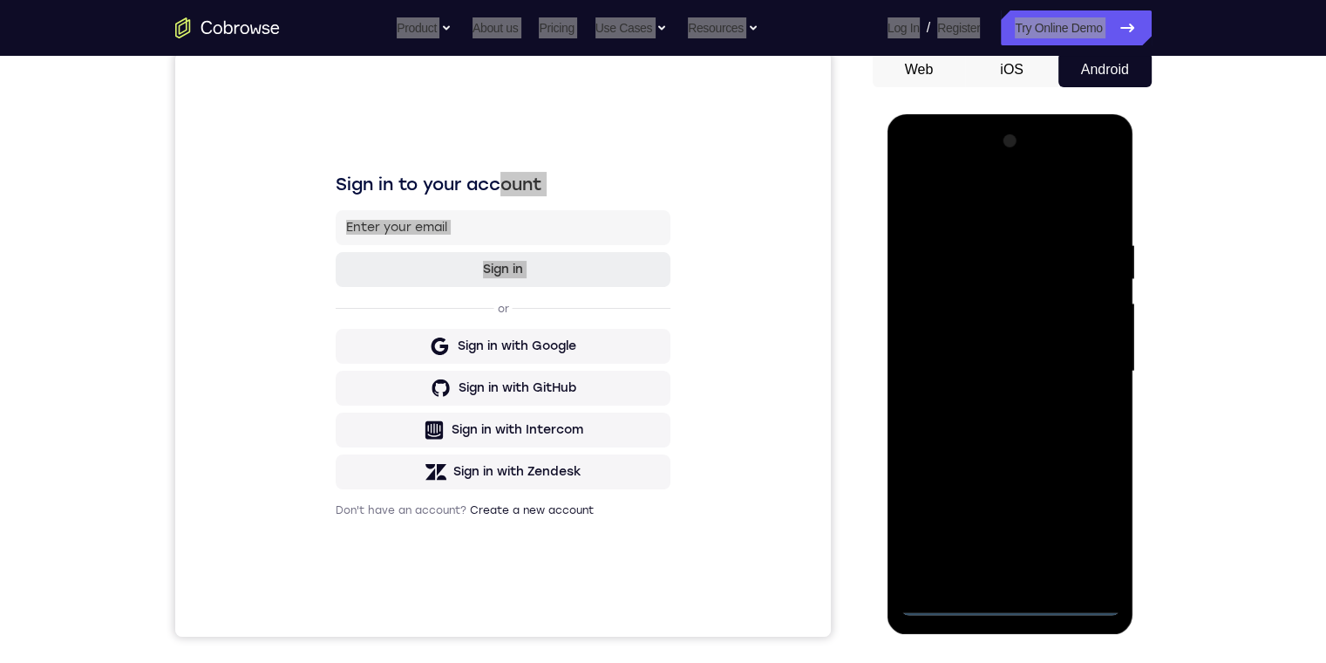
click at [1006, 603] on div at bounding box center [1011, 371] width 220 height 488
click at [1079, 541] on div at bounding box center [1011, 371] width 220 height 488
click at [1005, 195] on div at bounding box center [1011, 371] width 220 height 488
click at [1083, 356] on div at bounding box center [1011, 371] width 220 height 488
click at [989, 572] on div at bounding box center [1011, 371] width 220 height 488
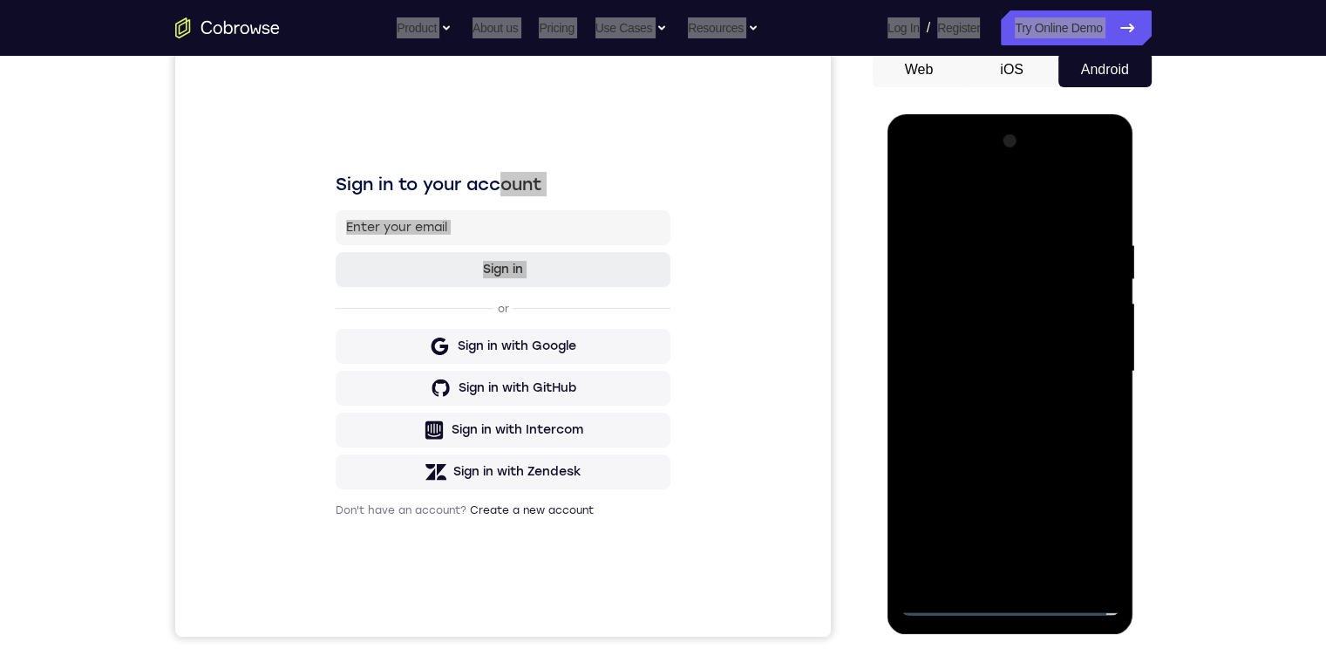
drag, startPoint x: 963, startPoint y: 336, endPoint x: 963, endPoint y: 345, distance: 9.6
click at [963, 345] on div at bounding box center [1011, 371] width 220 height 488
click at [990, 353] on div at bounding box center [1011, 371] width 220 height 488
click at [984, 345] on div at bounding box center [1011, 371] width 220 height 488
click at [980, 330] on div at bounding box center [1011, 371] width 220 height 488
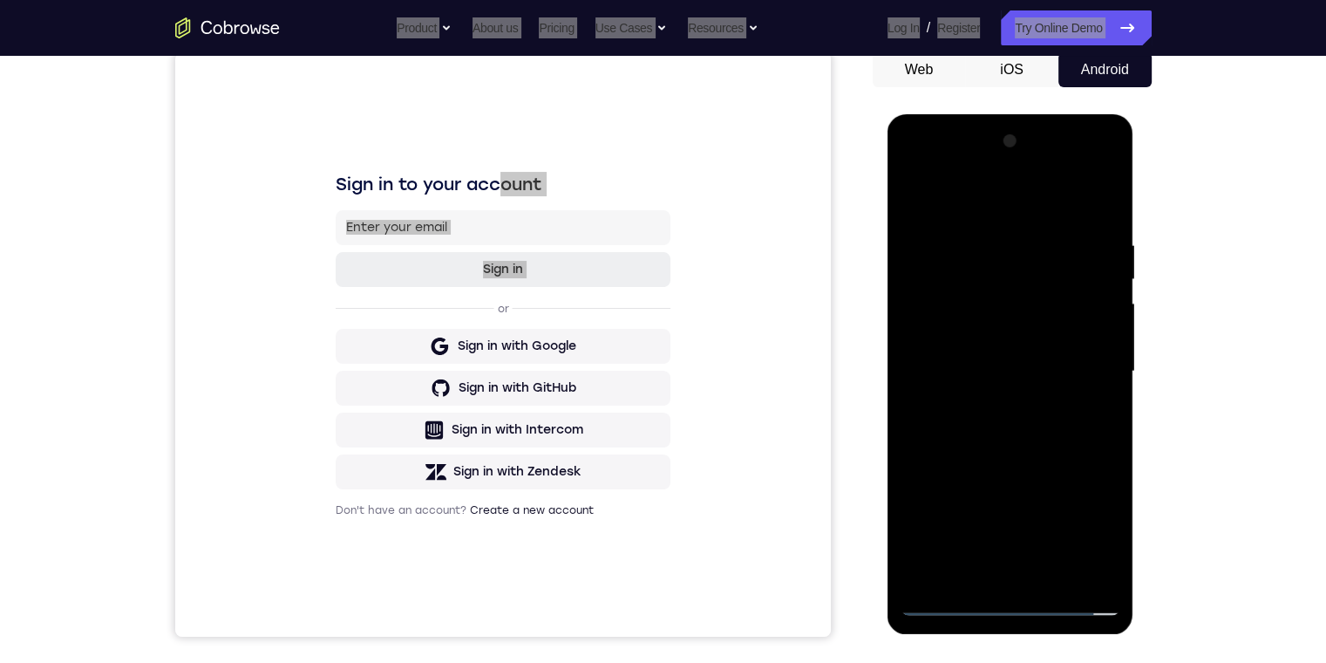
click at [999, 334] on div at bounding box center [1011, 371] width 220 height 488
click at [945, 380] on div at bounding box center [1011, 371] width 220 height 488
click at [1098, 192] on div at bounding box center [1011, 371] width 220 height 488
click at [1106, 208] on div at bounding box center [1011, 371] width 220 height 488
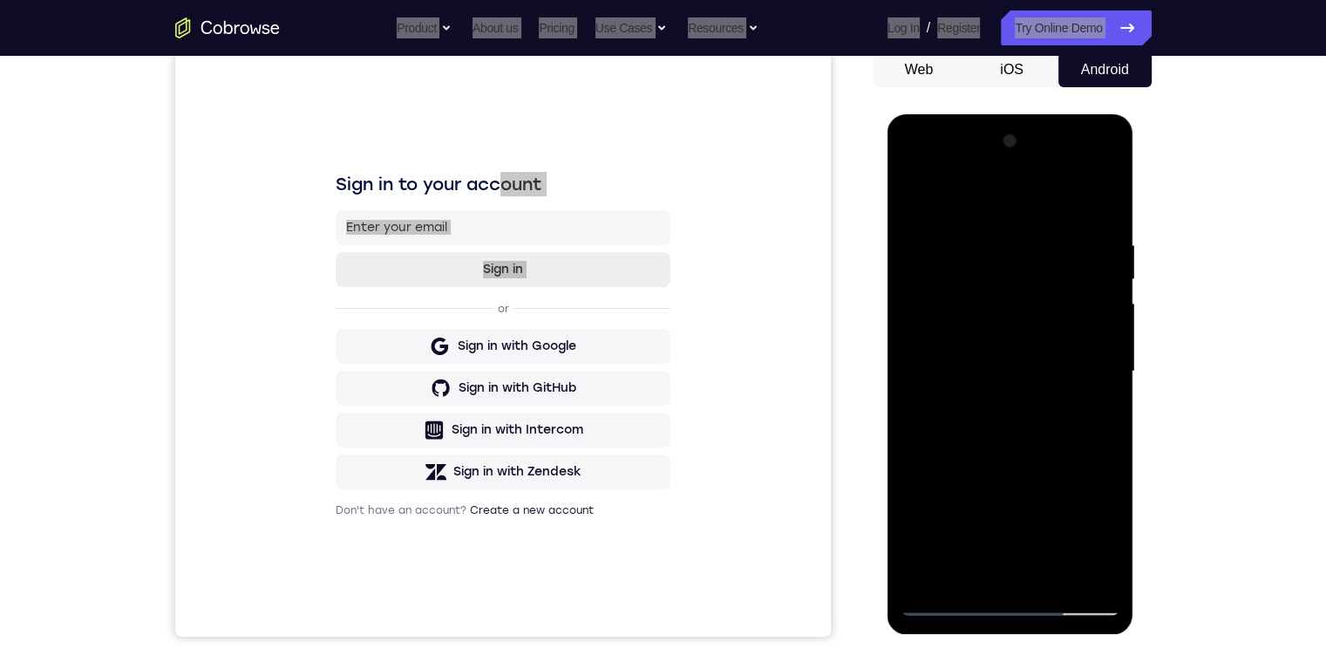
click at [970, 568] on div at bounding box center [1011, 371] width 220 height 488
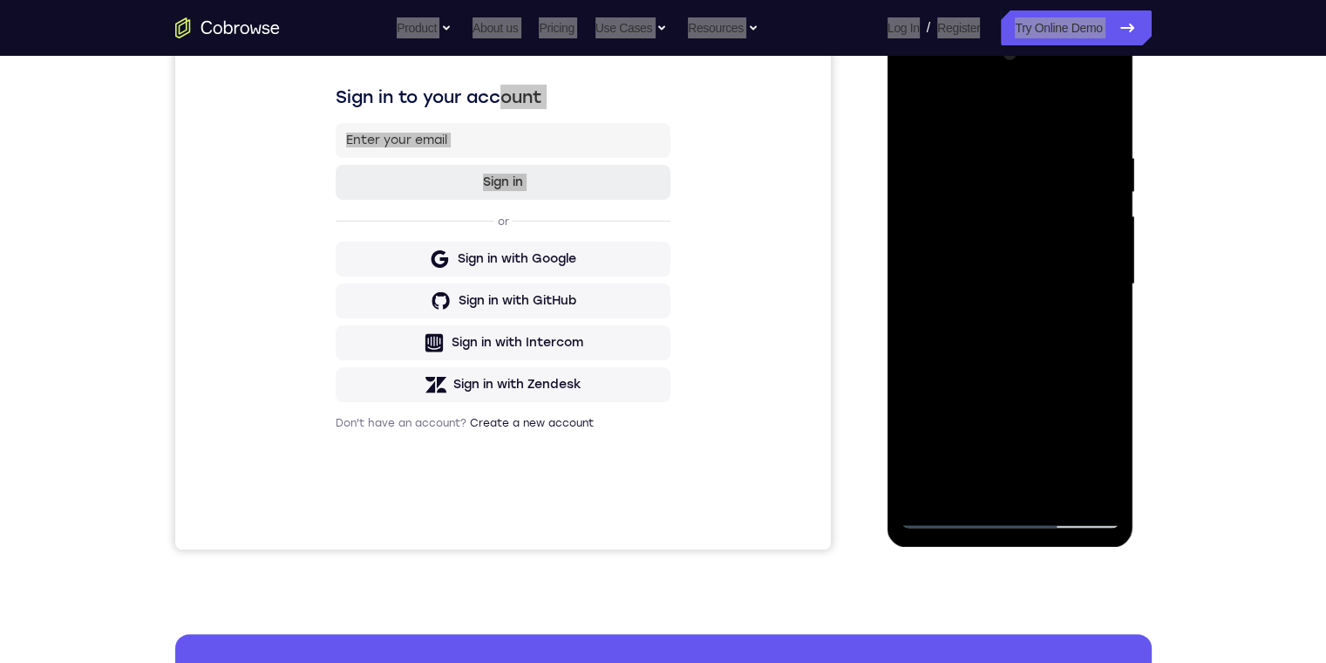
click at [923, 482] on div at bounding box center [1011, 284] width 220 height 488
click at [990, 142] on div at bounding box center [1011, 284] width 220 height 488
drag, startPoint x: 1058, startPoint y: 190, endPoint x: 996, endPoint y: 334, distance: 157.0
click at [1017, 242] on div at bounding box center [1011, 284] width 220 height 488
click at [1101, 313] on div at bounding box center [1011, 284] width 220 height 488
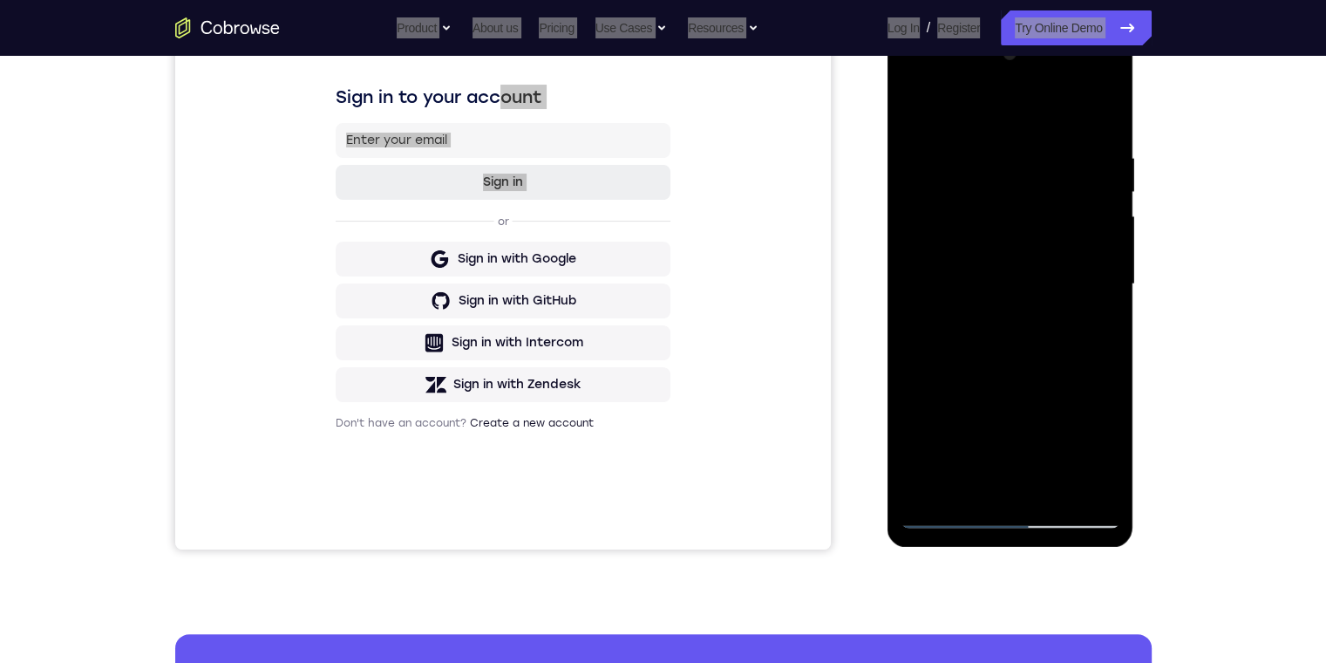
drag, startPoint x: 1079, startPoint y: 485, endPoint x: 1997, endPoint y: 577, distance: 922.8
click at [1079, 485] on div at bounding box center [1011, 284] width 220 height 488
click at [1098, 118] on div at bounding box center [1011, 284] width 220 height 488
click at [1099, 116] on div at bounding box center [1011, 284] width 220 height 488
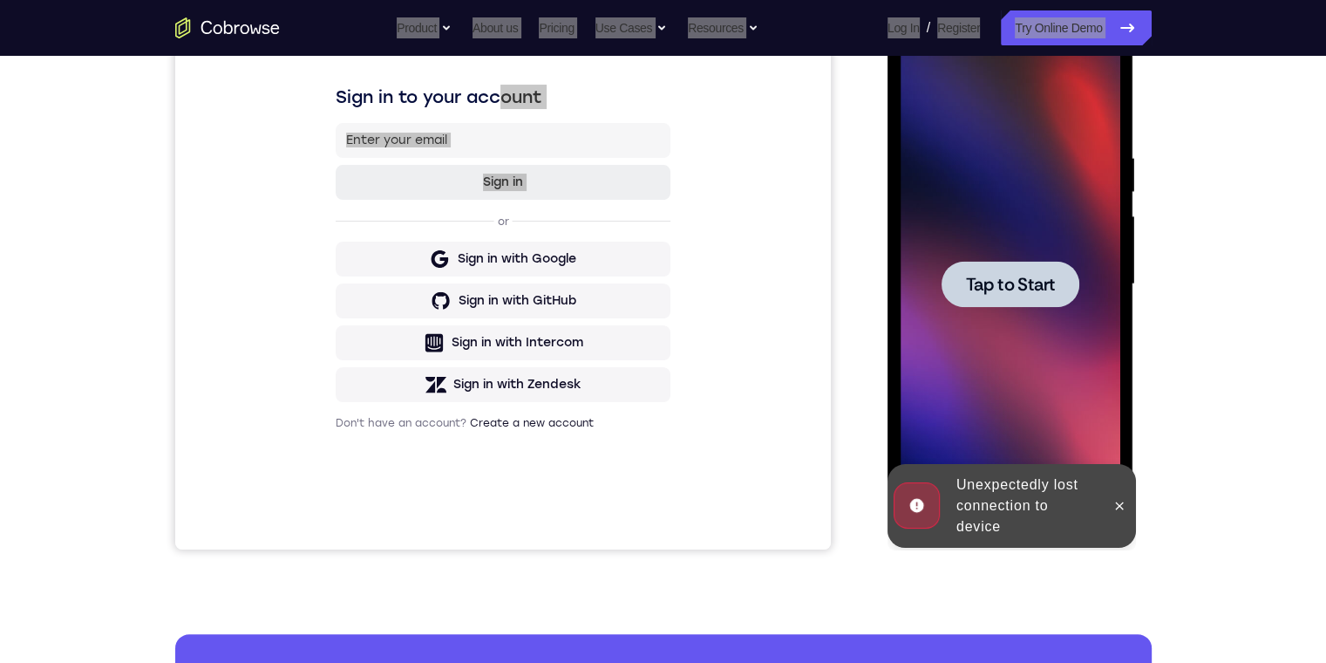
click at [1020, 287] on span "Tap to Start" at bounding box center [1010, 284] width 89 height 17
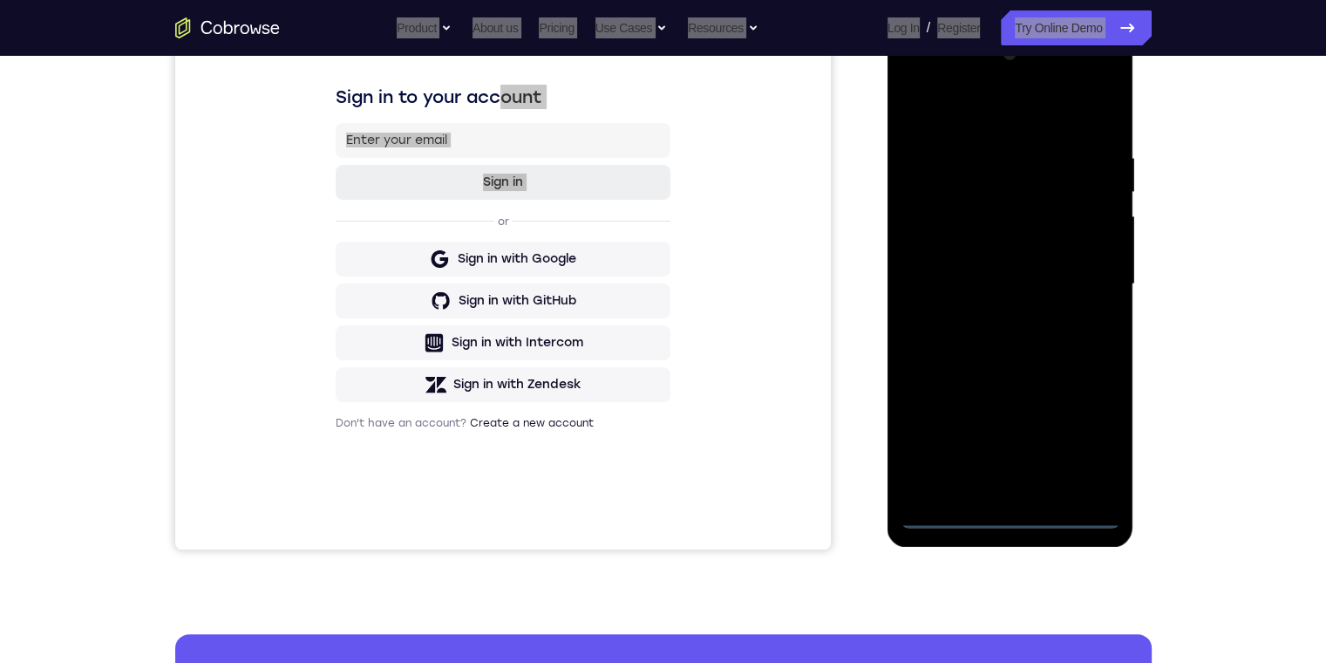
click at [946, 518] on div at bounding box center [1011, 284] width 220 height 488
click at [936, 521] on div at bounding box center [1011, 284] width 220 height 488
click at [952, 513] on div at bounding box center [1011, 284] width 220 height 488
click at [1088, 424] on div at bounding box center [1011, 284] width 220 height 488
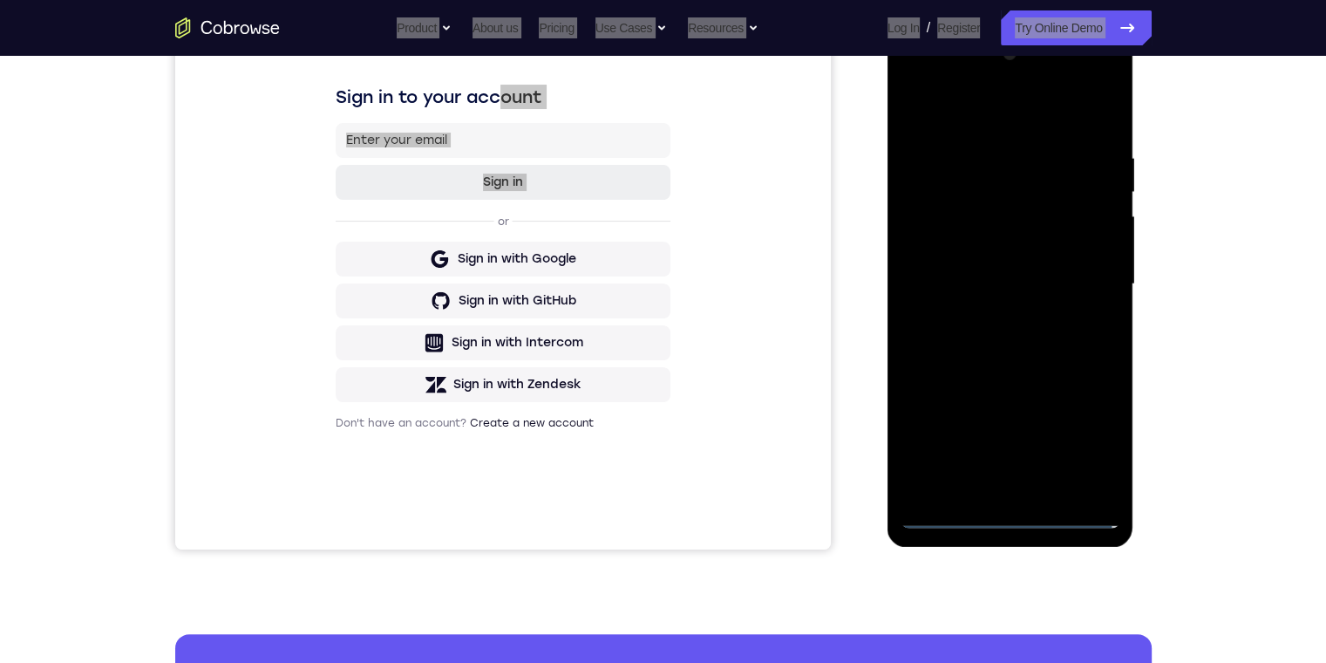
click at [1088, 433] on div at bounding box center [1011, 284] width 220 height 488
click at [1083, 433] on div at bounding box center [1011, 284] width 220 height 488
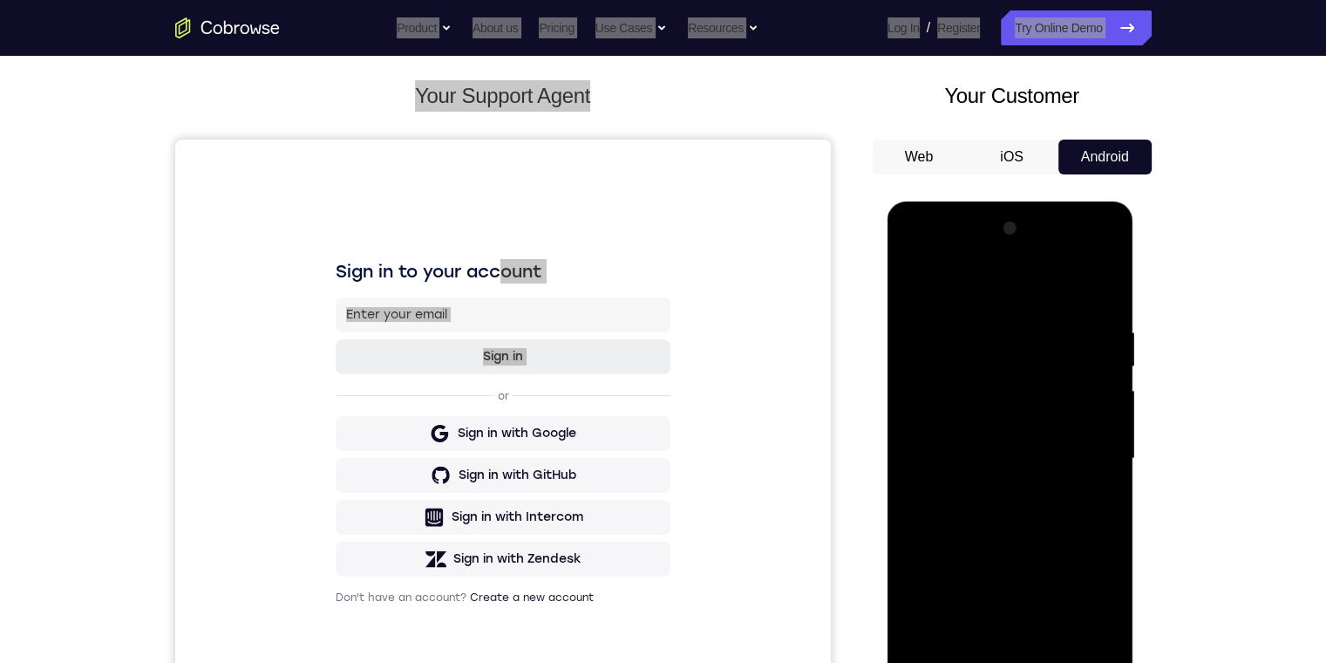
click at [997, 278] on div at bounding box center [1011, 458] width 220 height 488
click at [1079, 446] on div at bounding box center [1011, 458] width 220 height 488
click at [997, 496] on div at bounding box center [1011, 458] width 220 height 488
click at [1019, 430] on div at bounding box center [1011, 458] width 220 height 488
click at [939, 423] on div at bounding box center [1011, 458] width 220 height 488
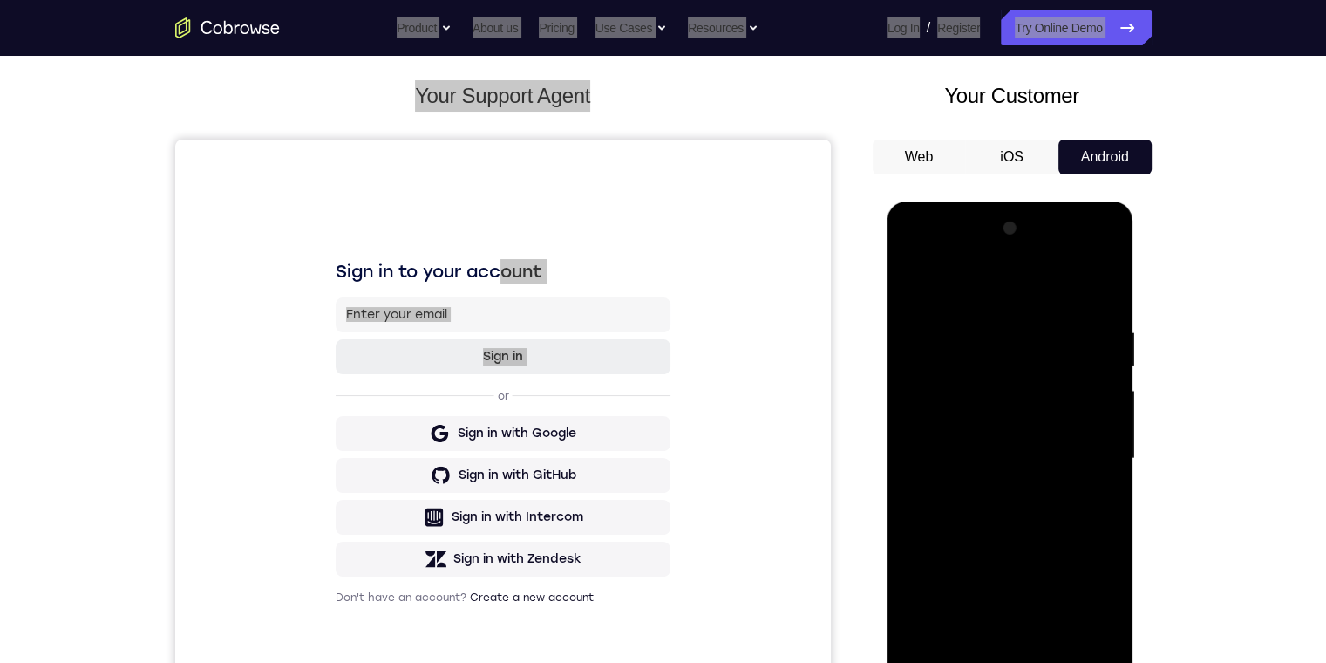
click at [1033, 459] on div at bounding box center [1011, 458] width 220 height 488
click at [1010, 516] on div at bounding box center [1011, 458] width 220 height 488
click at [969, 657] on div at bounding box center [1011, 458] width 220 height 488
